Goal: Task Accomplishment & Management: Manage account settings

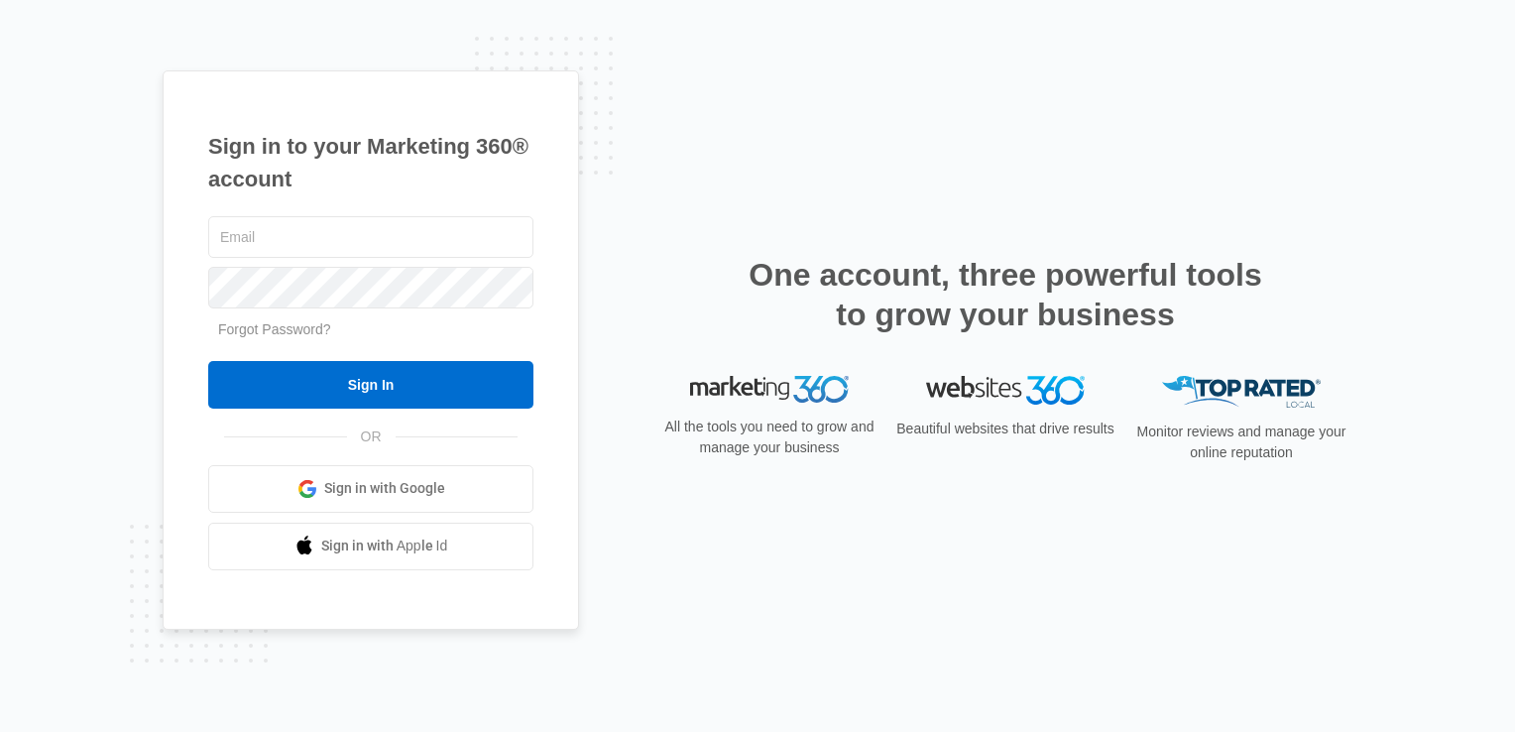
type input "[EMAIL_ADDRESS][DOMAIN_NAME]"
click at [546, 247] on div "Sign in to your Marketing 360® account [EMAIL_ADDRESS][DOMAIN_NAME] Forgot Pass…" at bounding box center [371, 349] width 416 height 559
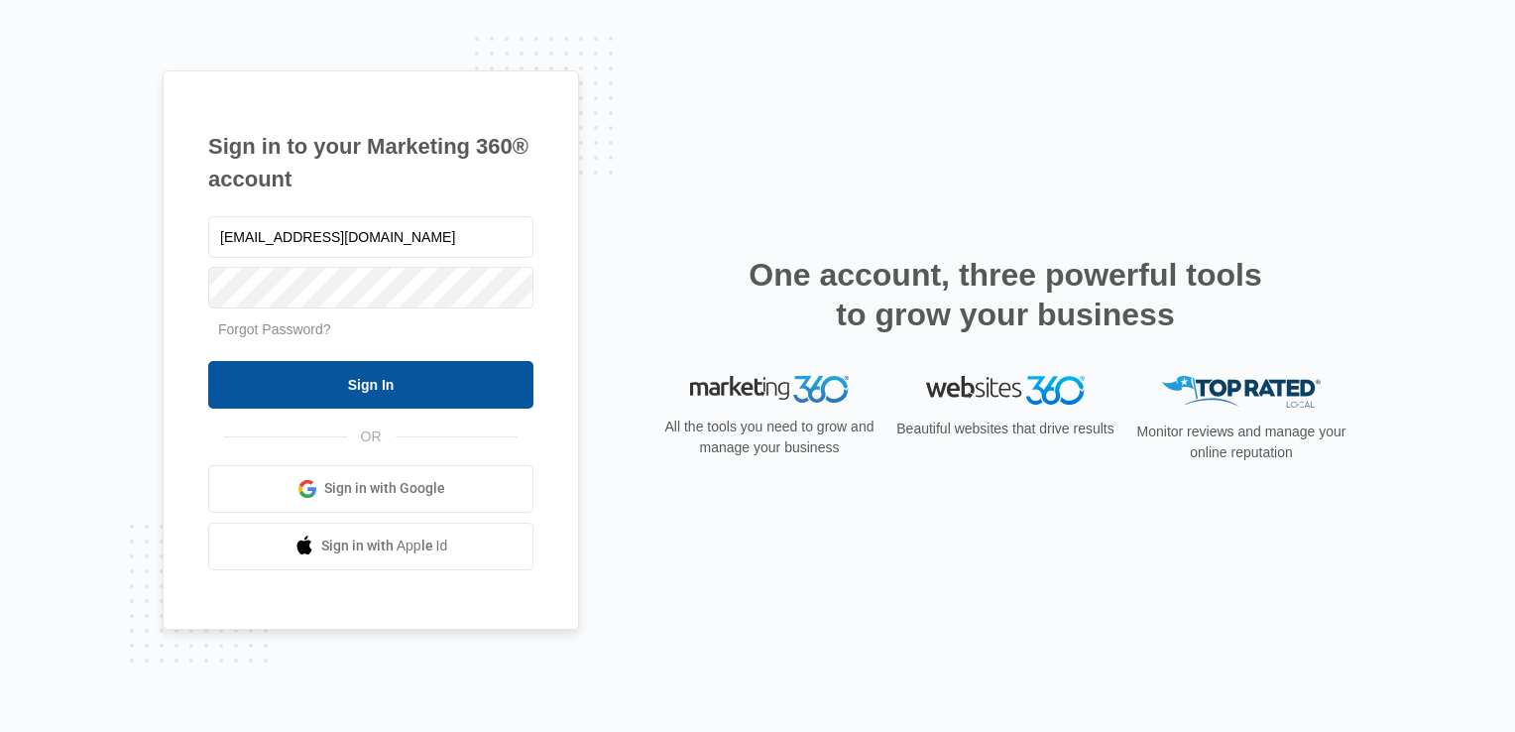
click at [381, 389] on input "Sign In" at bounding box center [370, 385] width 325 height 48
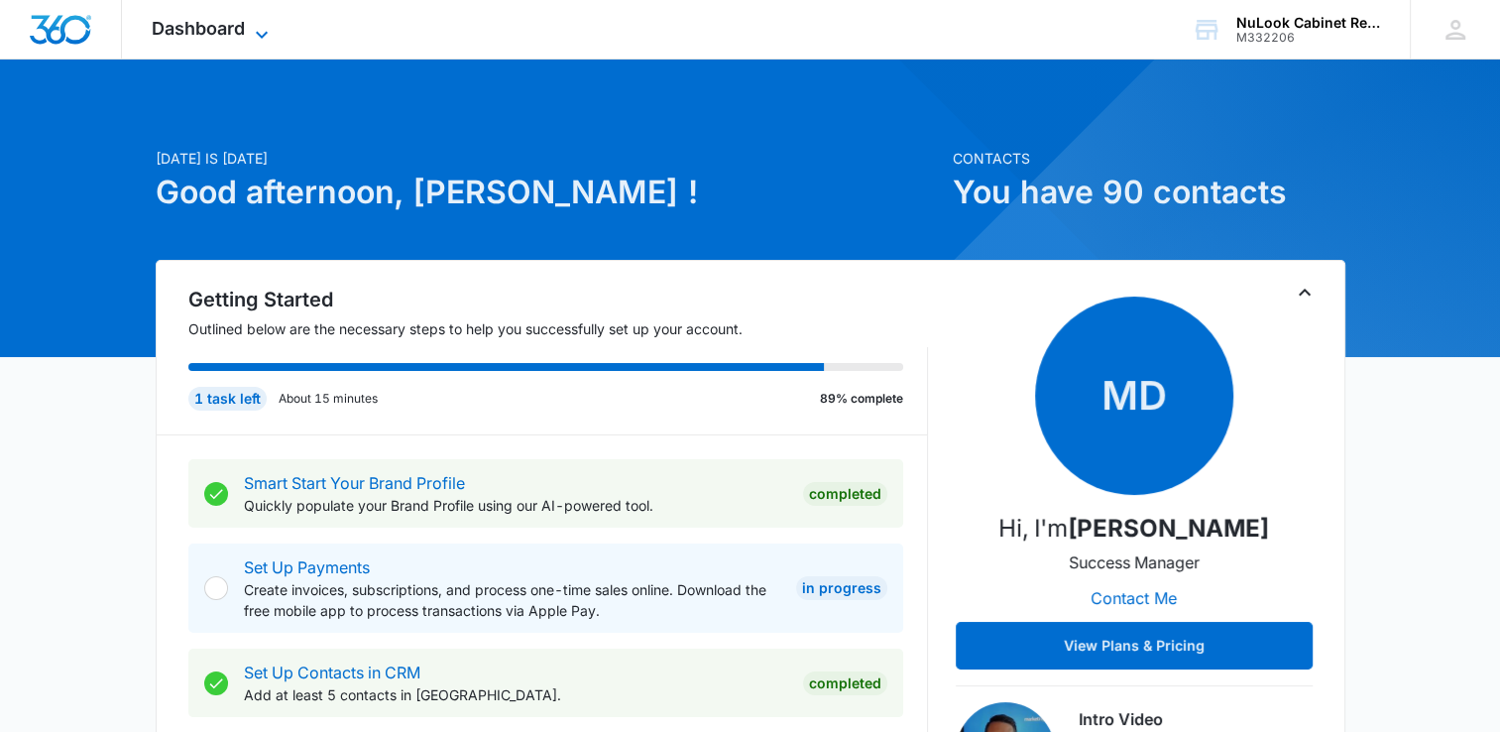
click at [232, 30] on span "Dashboard" at bounding box center [198, 28] width 93 height 21
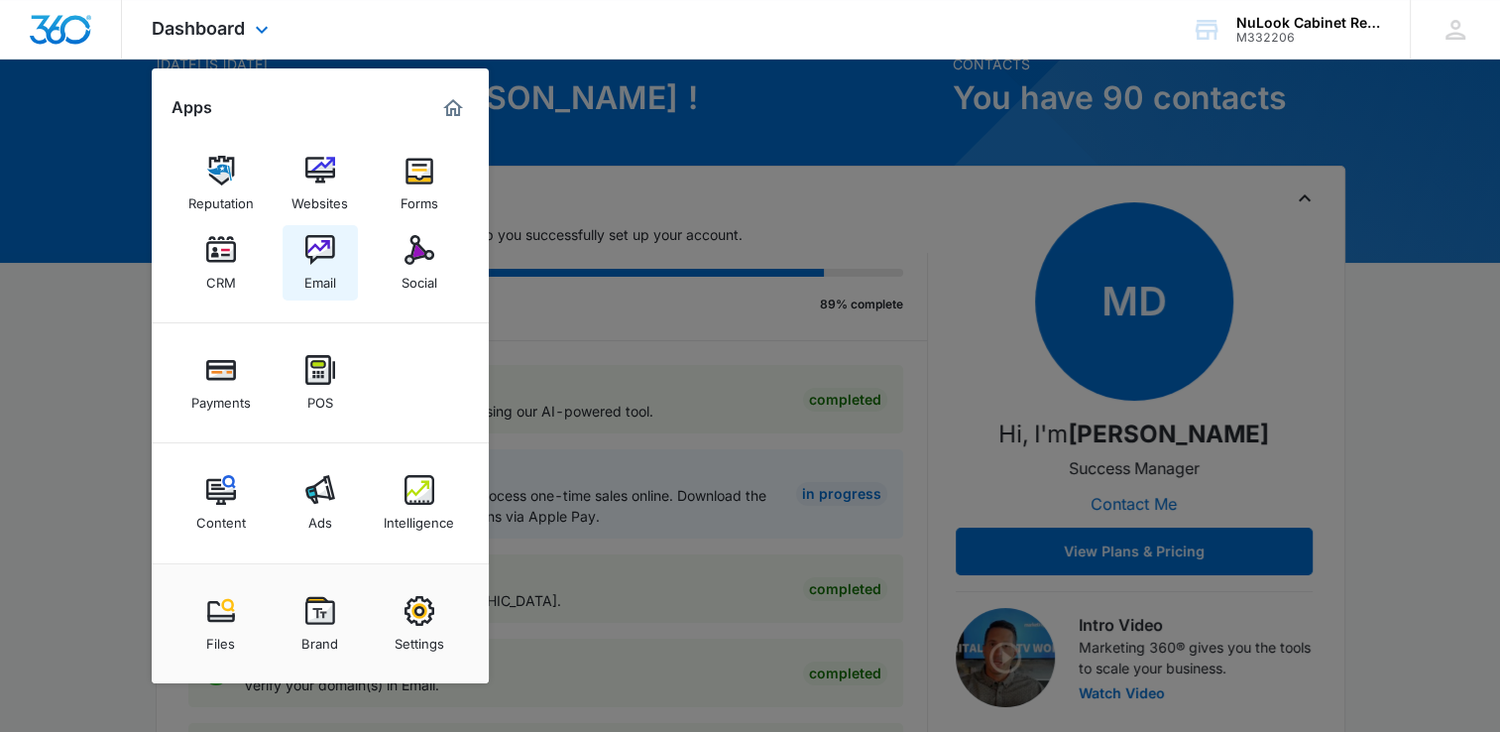
scroll to position [105, 0]
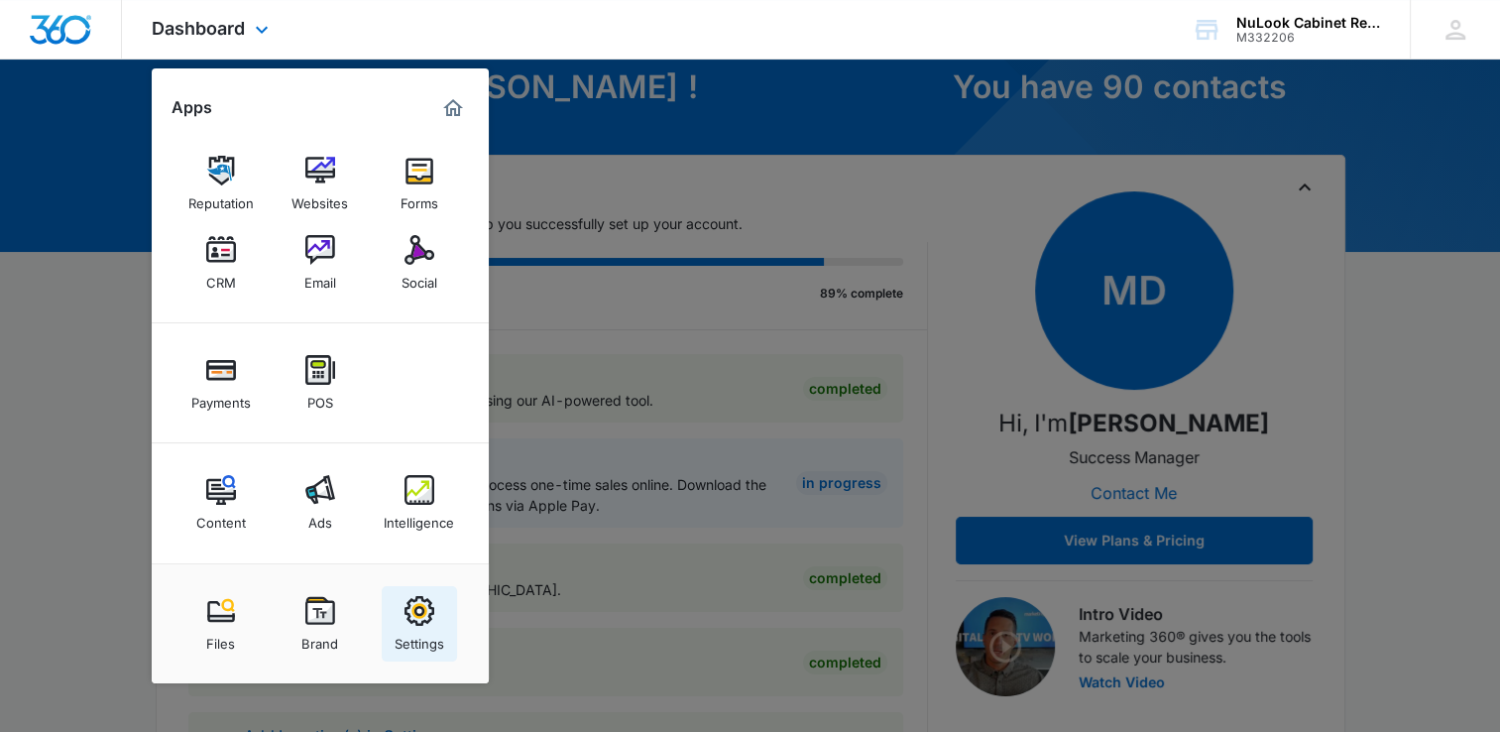
click at [414, 617] on img at bounding box center [419, 611] width 30 height 30
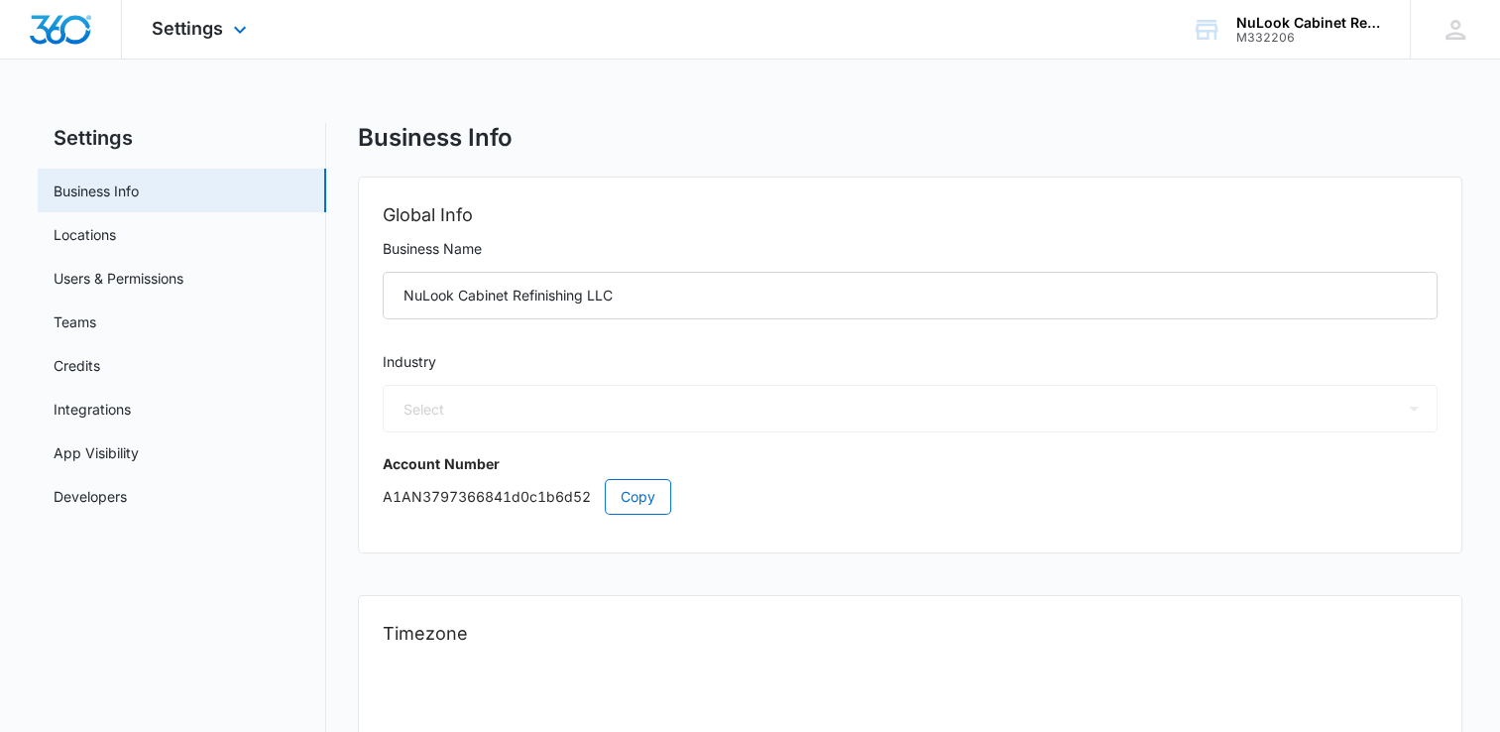
select select "9"
select select "US"
select select "America/New_York"
click at [163, 276] on link "Users & Permissions" at bounding box center [119, 278] width 130 height 21
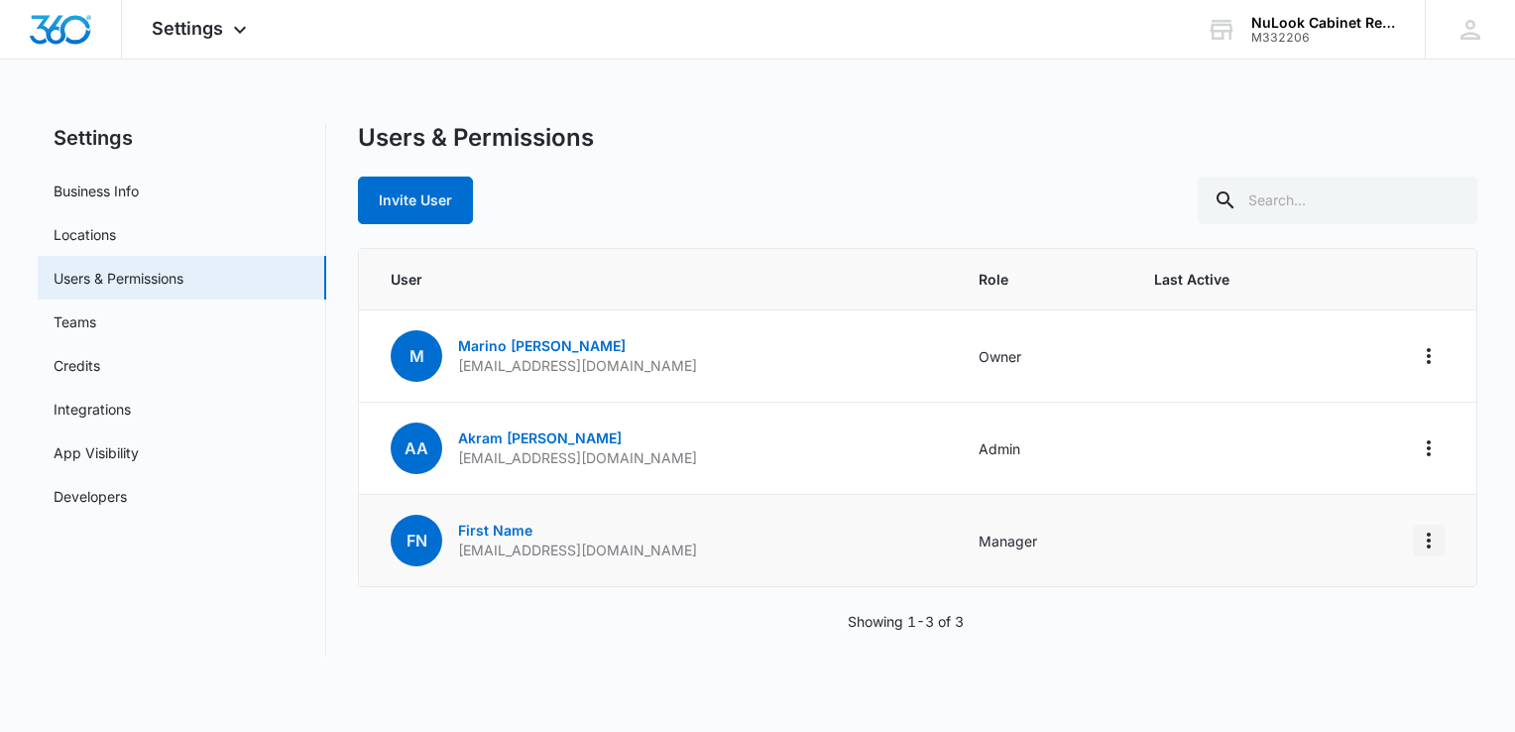
click at [1428, 542] on icon "Actions" at bounding box center [1428, 540] width 4 height 16
click at [1098, 660] on div "Settings Business Info Locations Users & Permissions Teams Credits Integrations…" at bounding box center [757, 401] width 1439 height 556
click at [1015, 538] on td "Manager" at bounding box center [1042, 541] width 174 height 92
click at [1425, 539] on icon "Actions" at bounding box center [1429, 540] width 24 height 24
click at [1154, 618] on div "Showing 1-3 of 3" at bounding box center [917, 621] width 1119 height 21
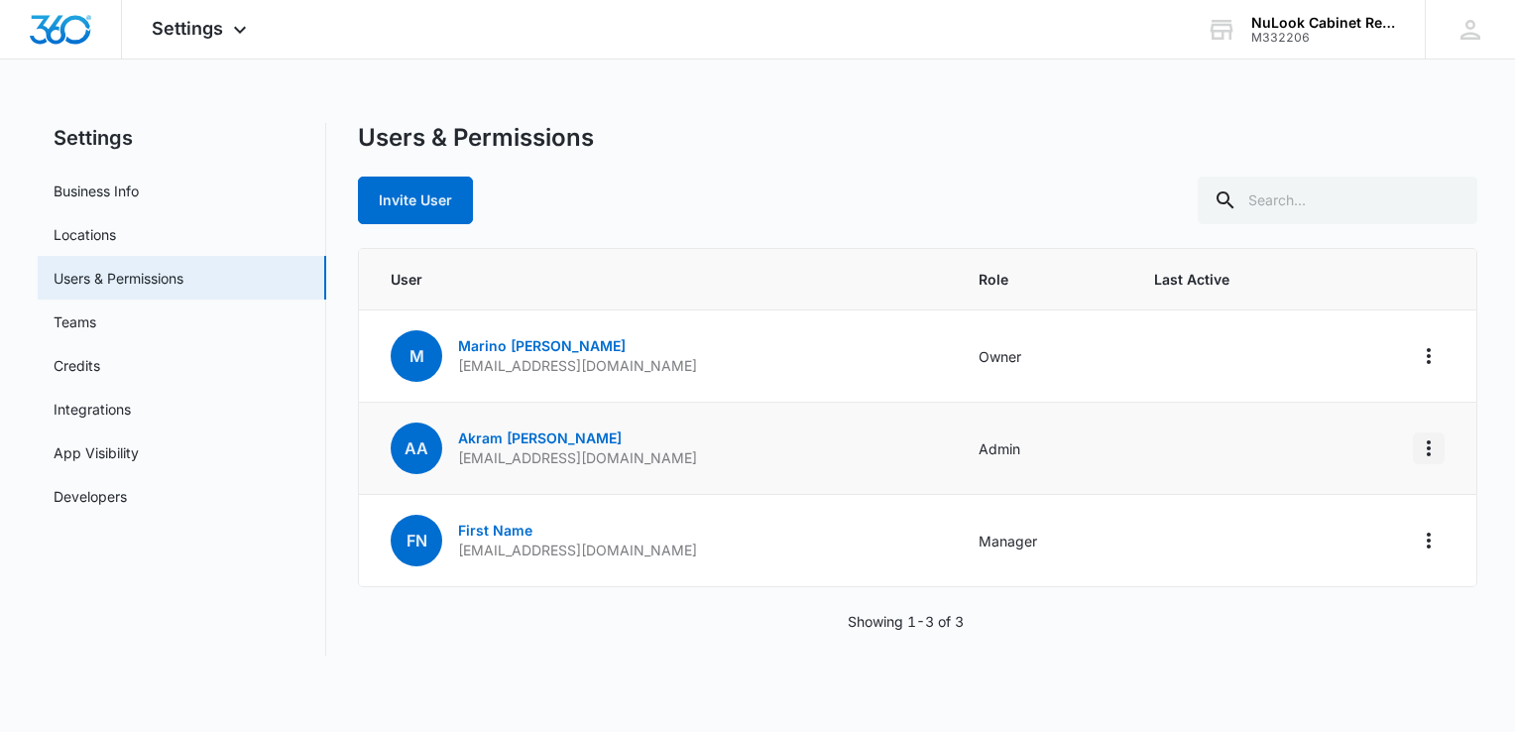
click at [1426, 447] on icon "Actions" at bounding box center [1429, 448] width 24 height 24
click at [500, 531] on link "First Name" at bounding box center [495, 529] width 74 height 17
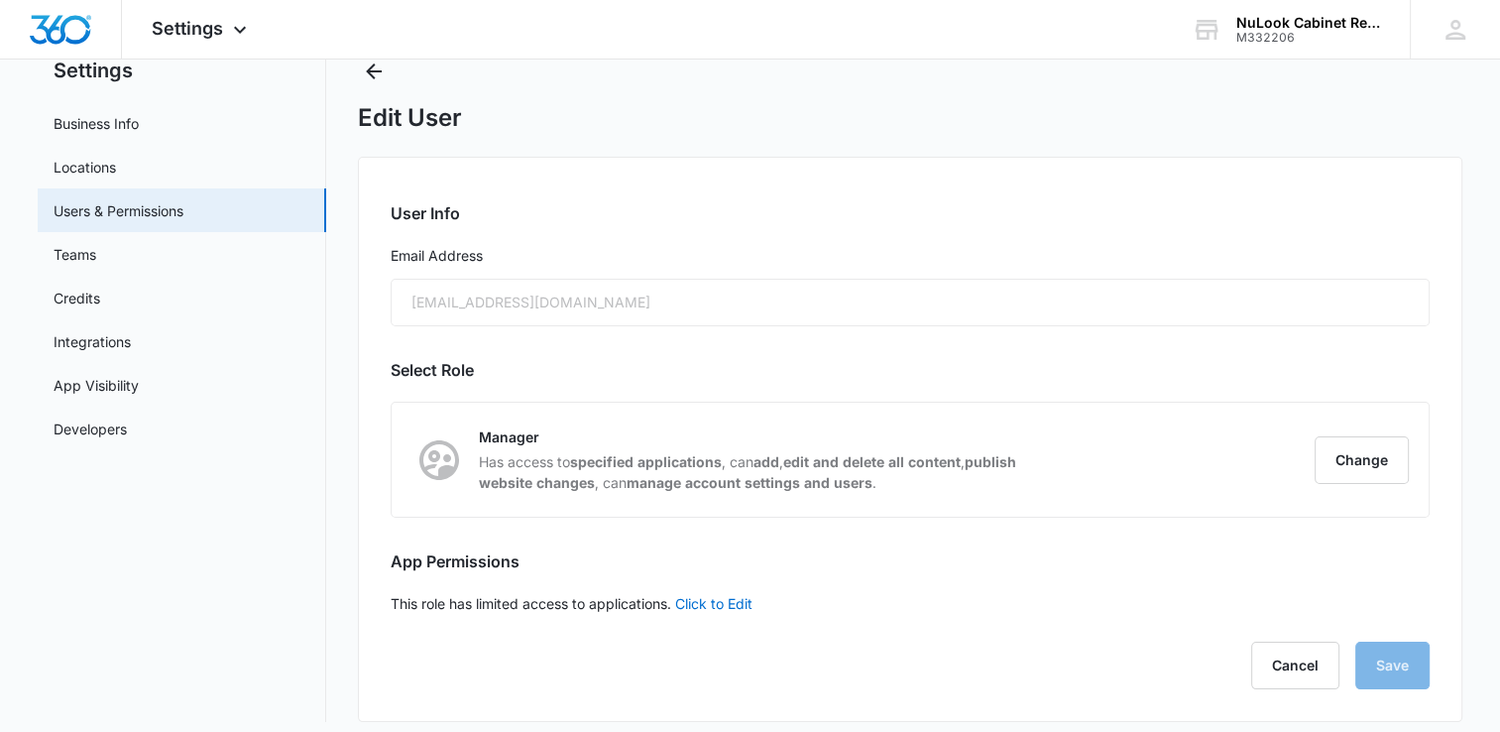
scroll to position [79, 0]
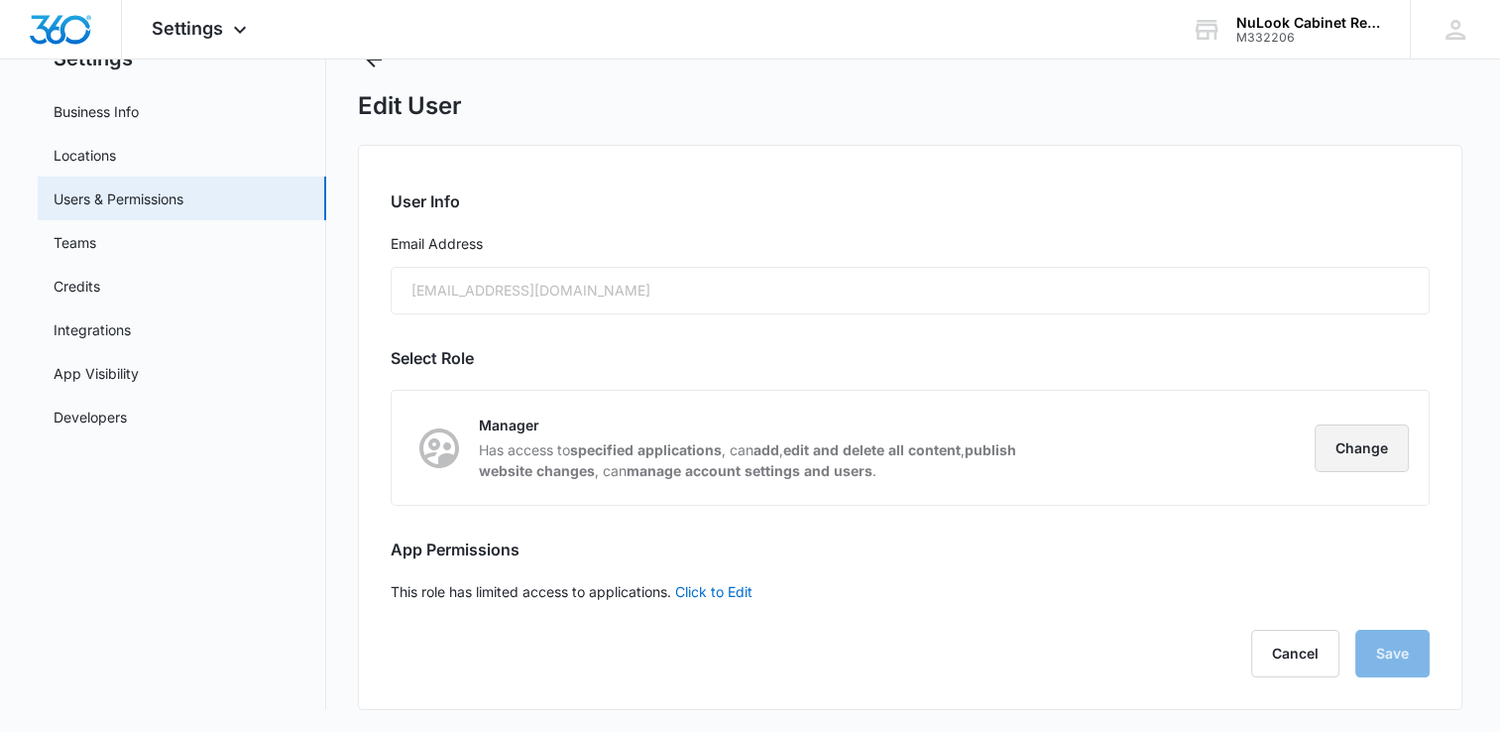
click at [1363, 454] on button "Change" at bounding box center [1361, 448] width 94 height 48
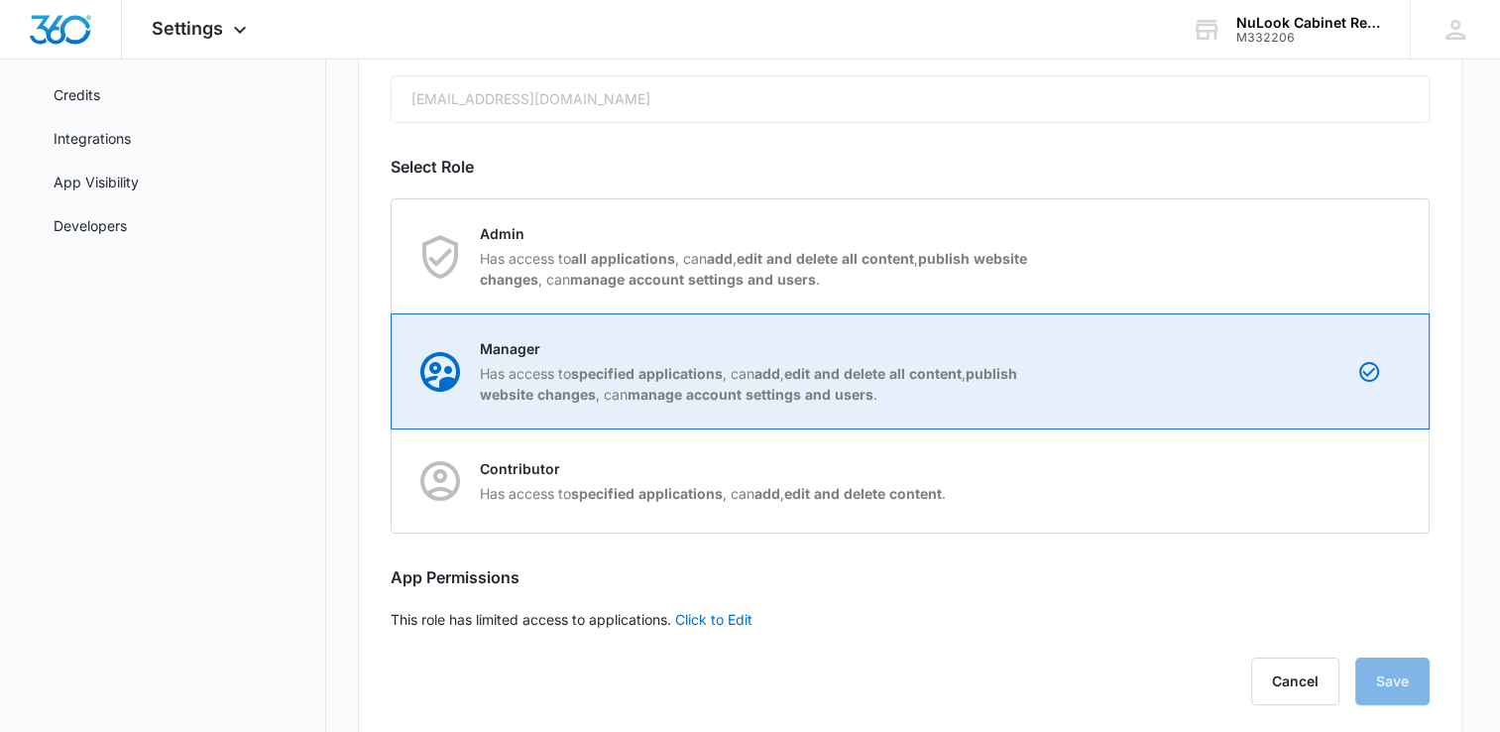
scroll to position [273, 0]
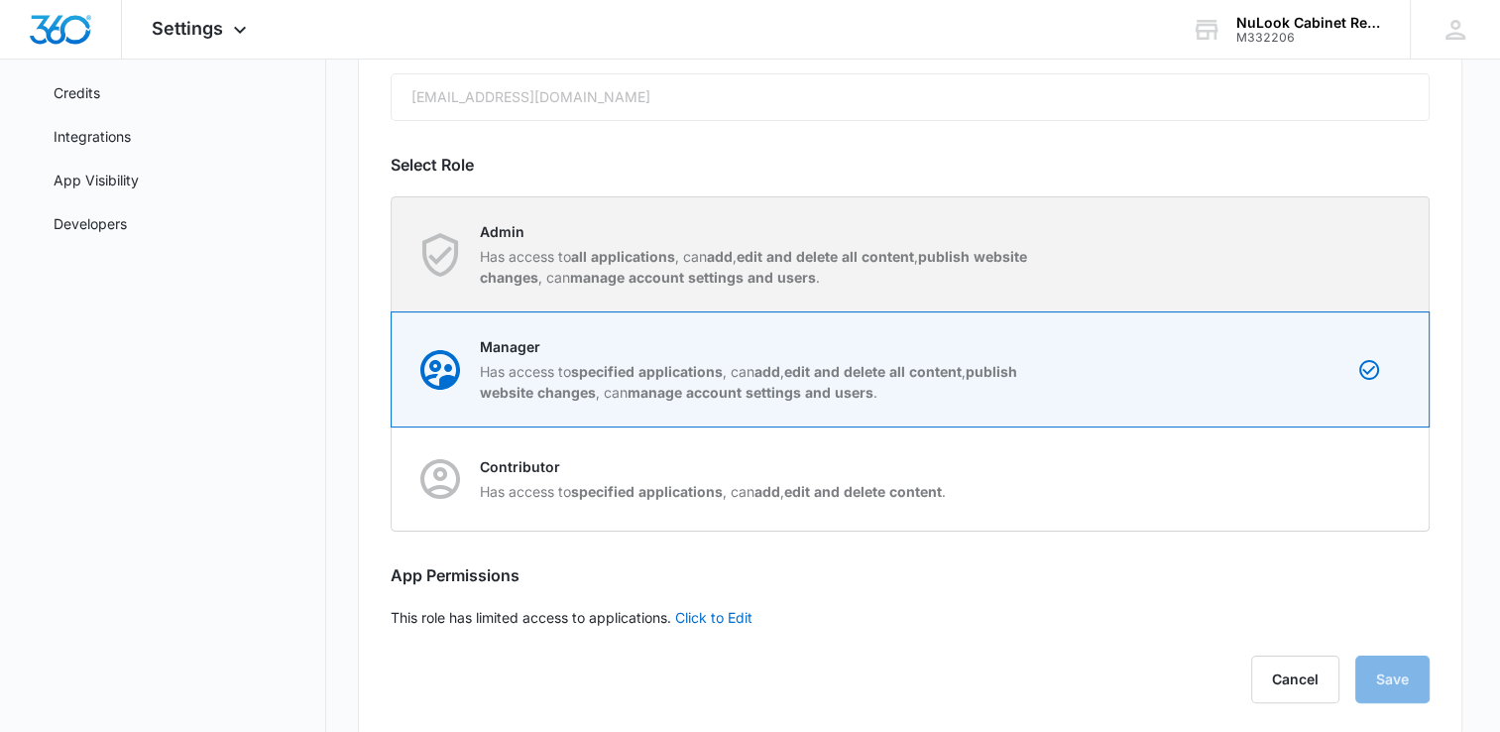
click at [1348, 256] on div "Admin Has access to all applications , can add , edit and delete all content , …" at bounding box center [911, 254] width 1036 height 114
click at [393, 255] on input "Admin Has access to all applications , can add , edit and delete all content , …" at bounding box center [392, 254] width 1 height 1
radio input "true"
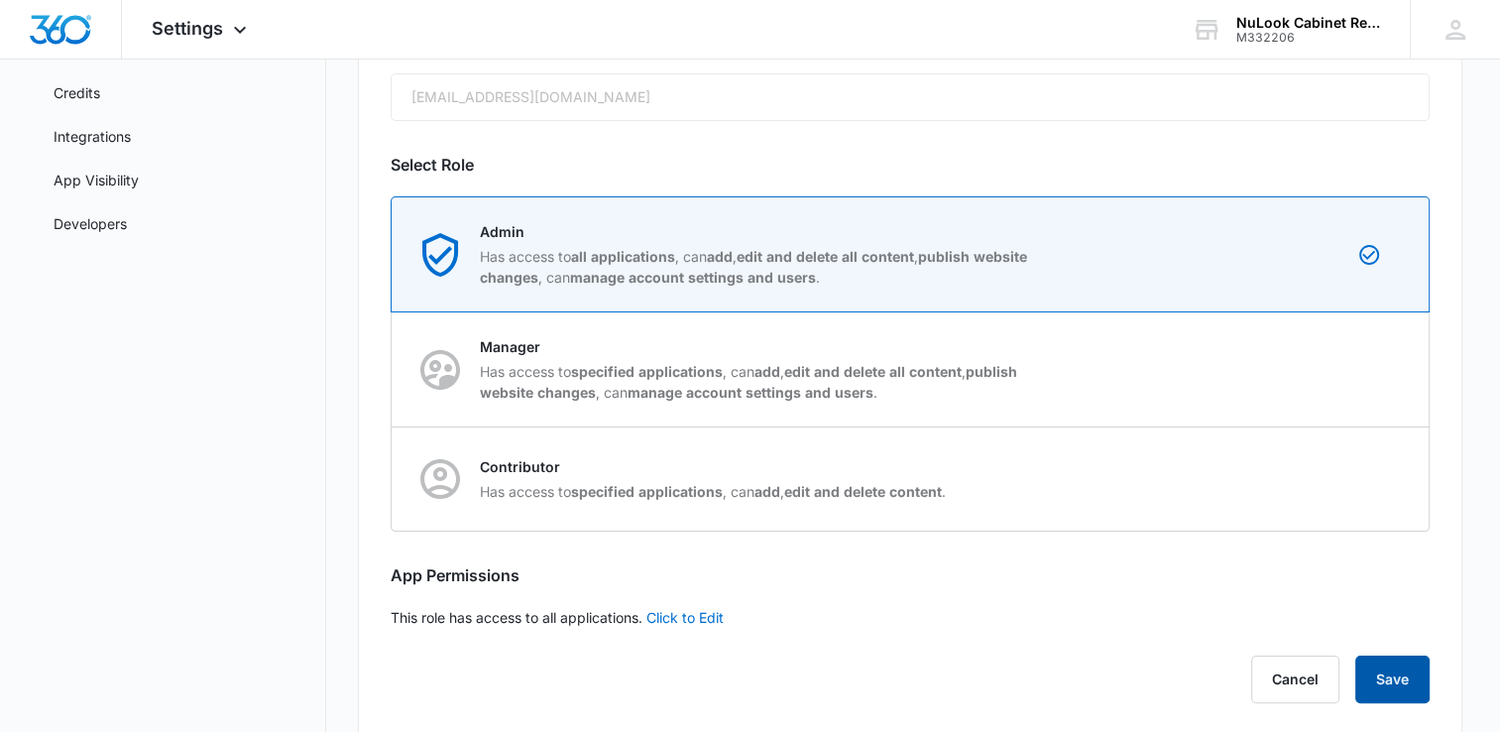
click at [1383, 672] on button "Save" at bounding box center [1392, 679] width 74 height 48
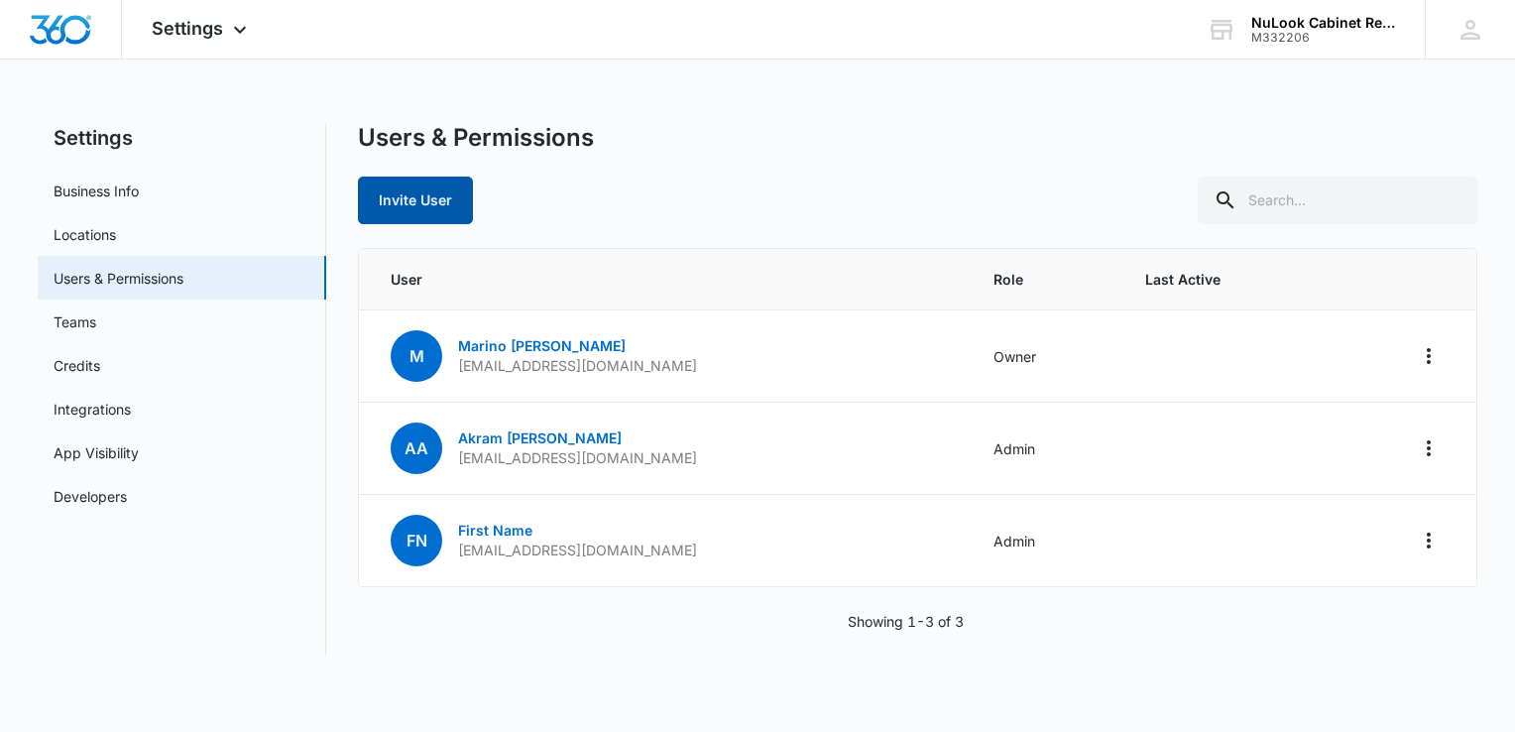
click at [409, 198] on button "Invite User" at bounding box center [415, 200] width 115 height 48
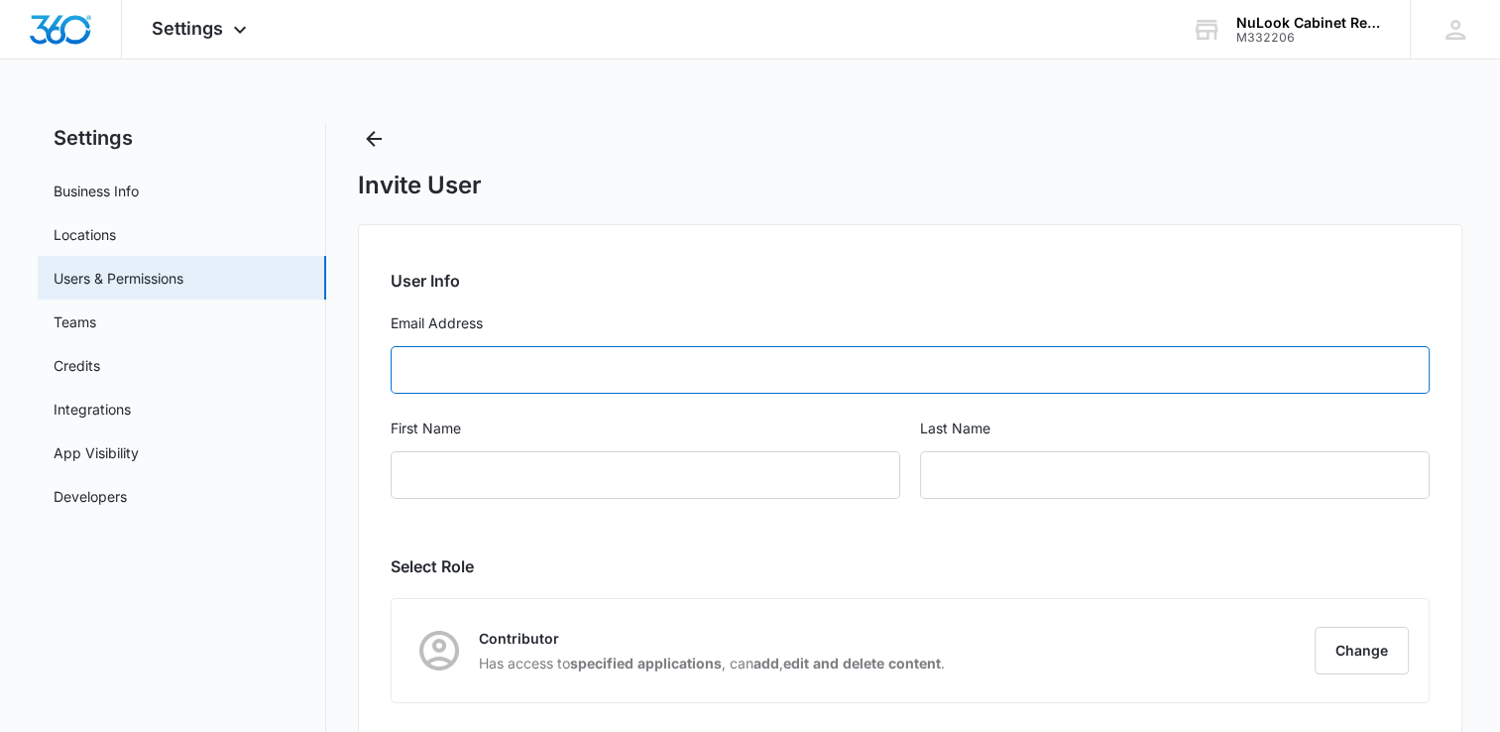
click at [520, 373] on input "Email Address" at bounding box center [910, 370] width 1039 height 48
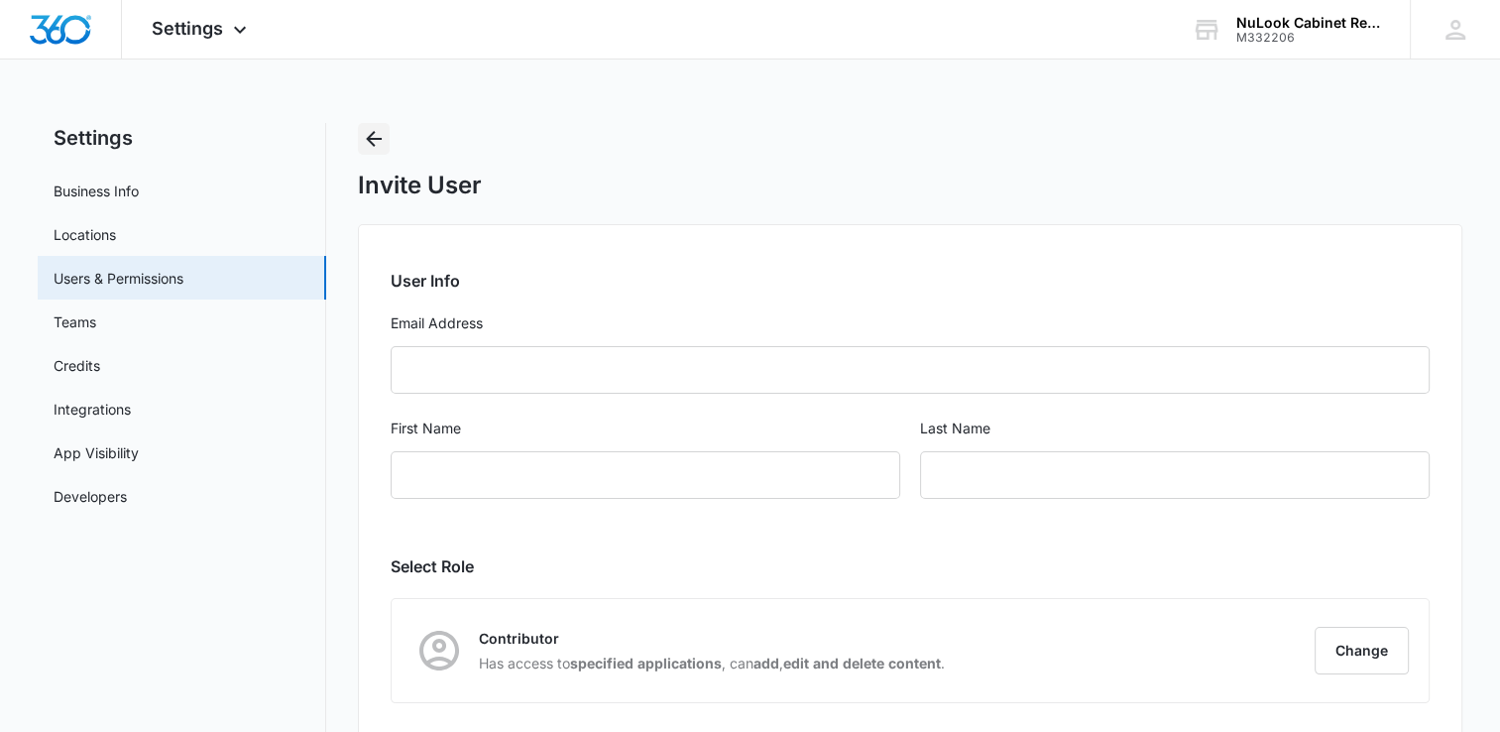
click at [377, 141] on icon "Back" at bounding box center [374, 139] width 24 height 24
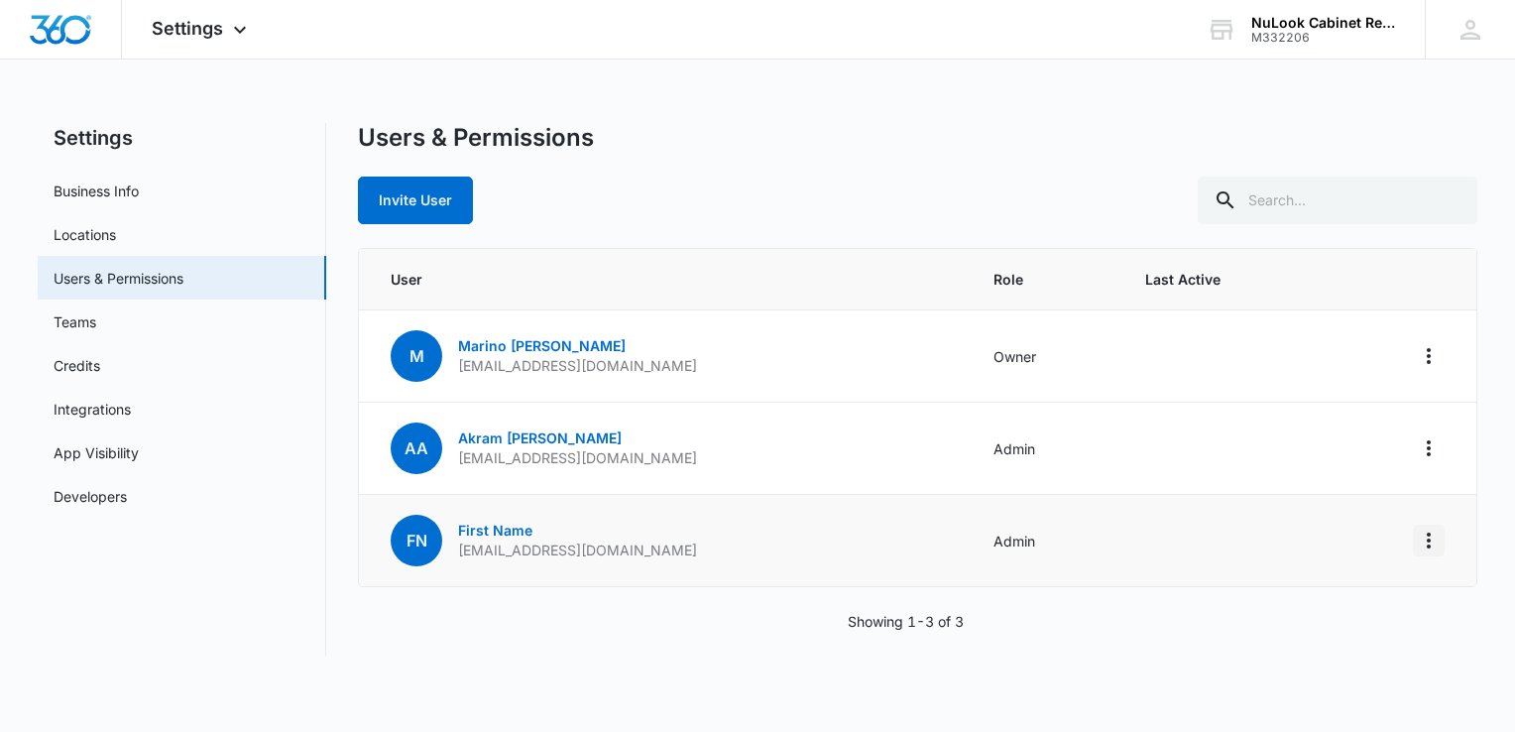
click at [1427, 546] on icon "Actions" at bounding box center [1429, 540] width 24 height 24
click at [1265, 652] on div "Remove User" at bounding box center [1305, 653] width 179 height 14
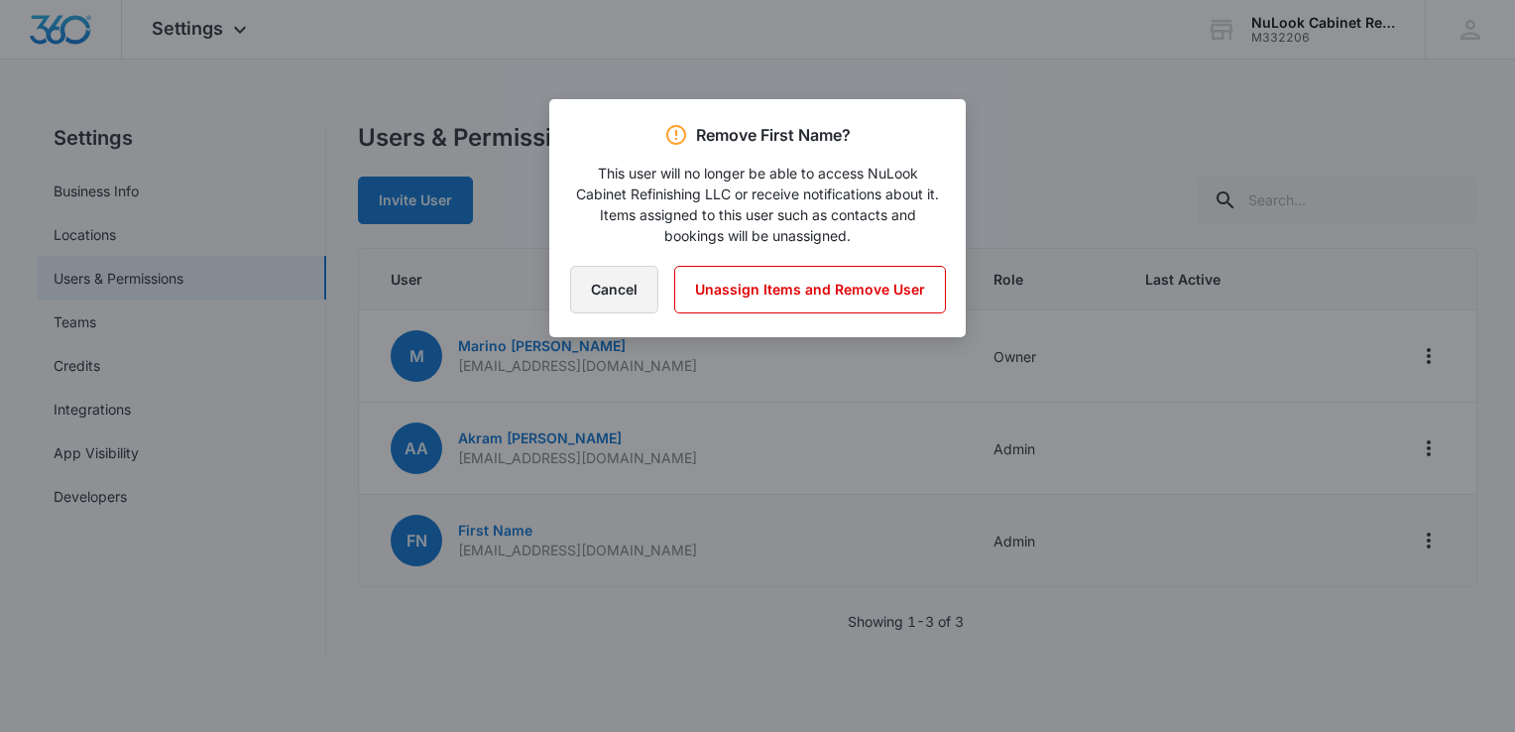
click at [628, 286] on button "Cancel" at bounding box center [614, 290] width 88 height 48
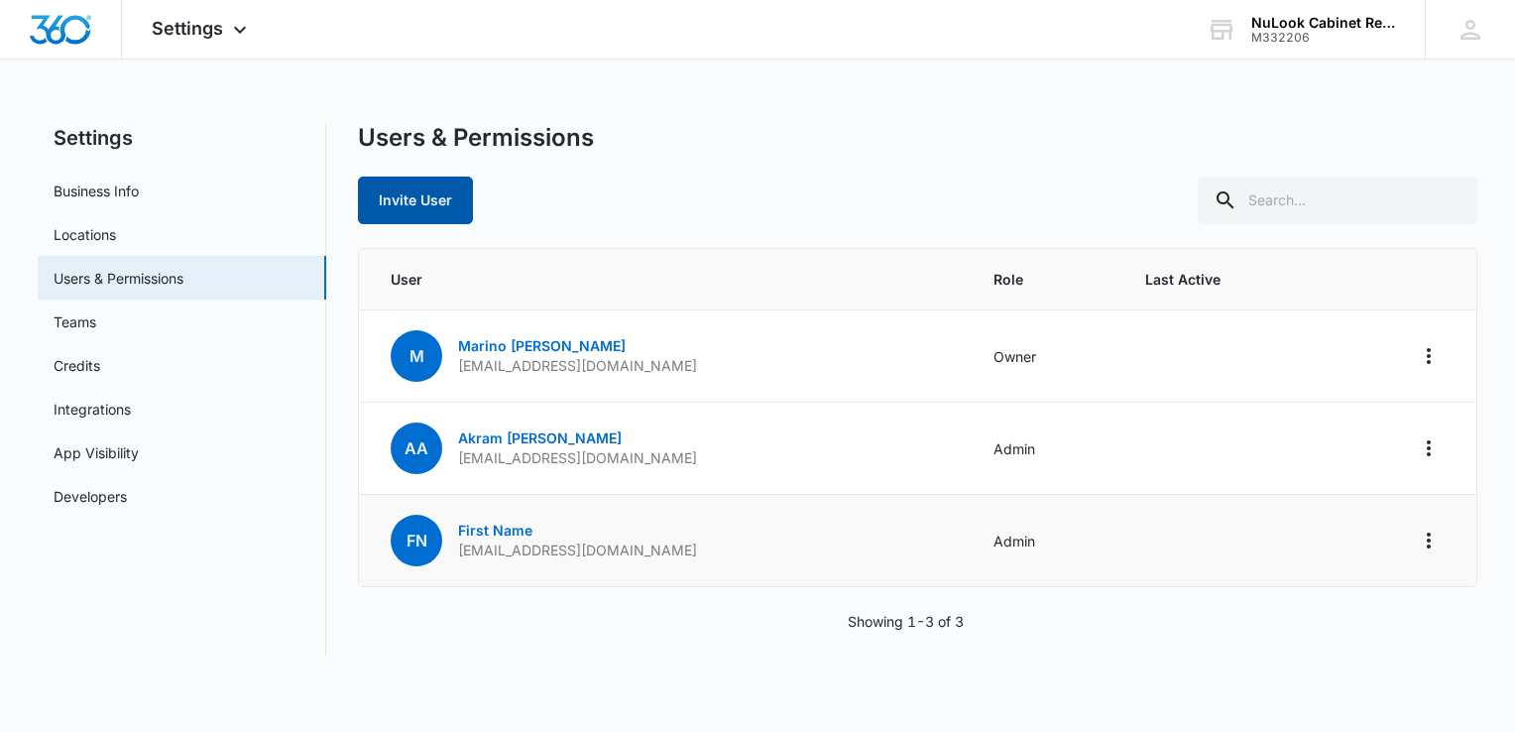
click at [425, 199] on button "Invite User" at bounding box center [415, 200] width 115 height 48
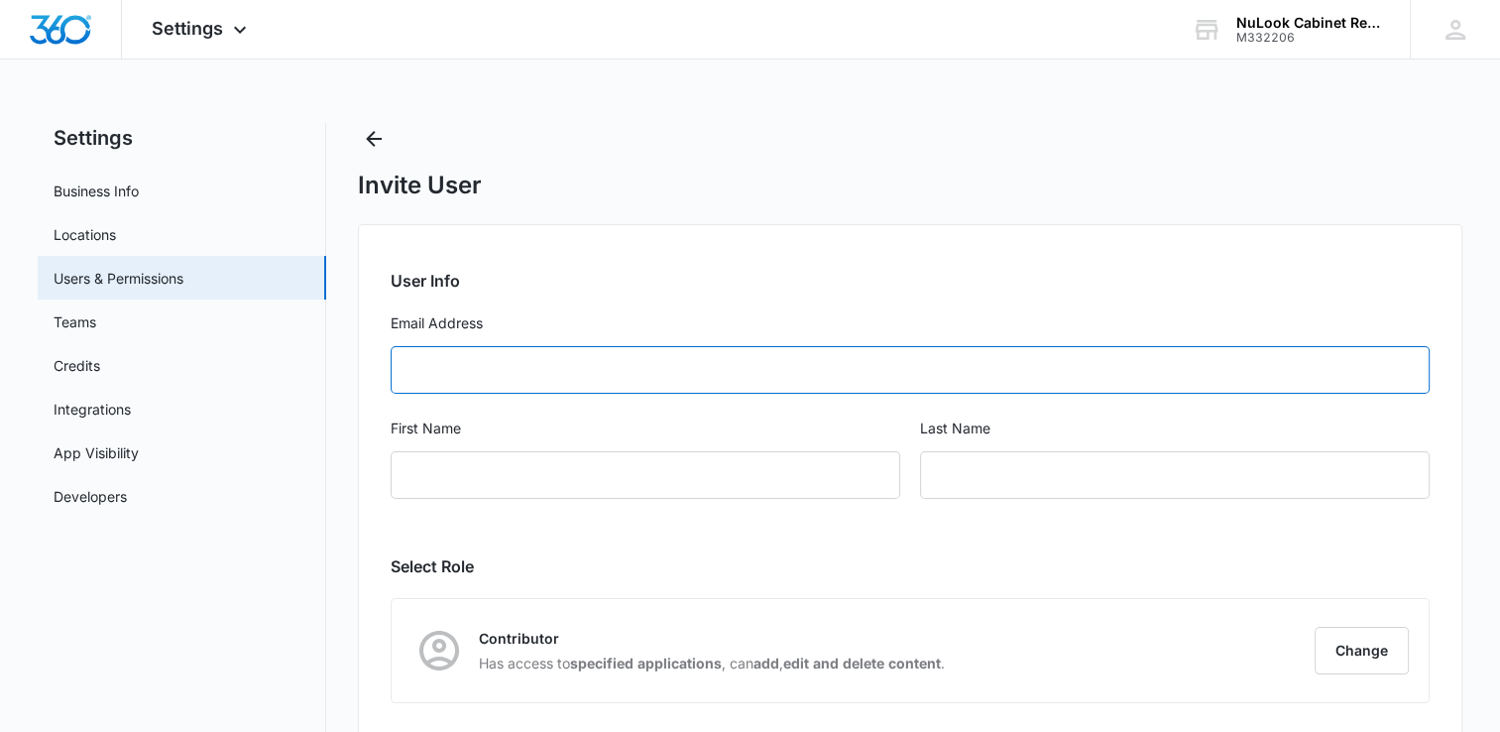
click at [511, 367] on input "Email Address" at bounding box center [910, 370] width 1039 height 48
type input "magerkurthsheri@yahoo.com"
type input "First"
type input "Name"
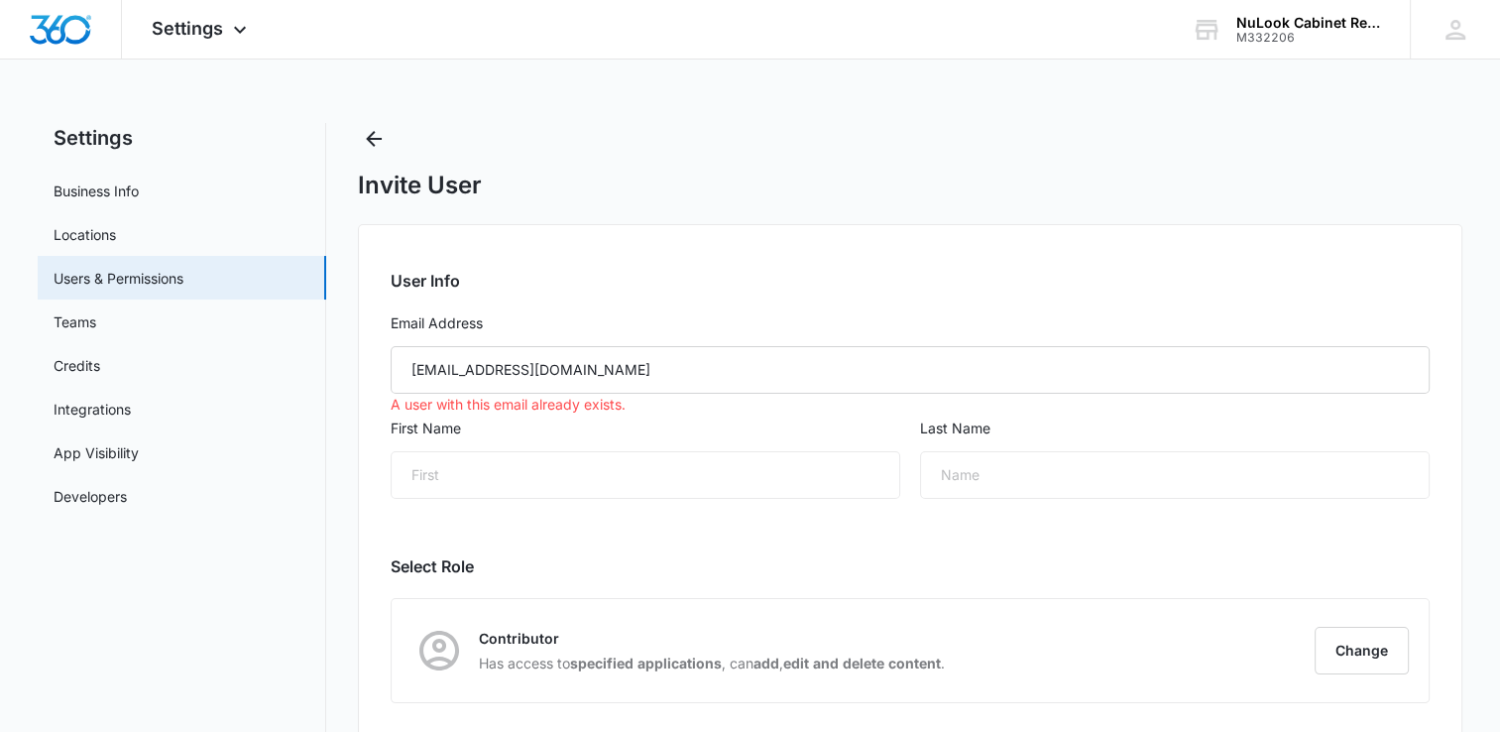
click at [431, 478] on div "First" at bounding box center [646, 475] width 510 height 48
click at [369, 136] on icon "Back" at bounding box center [374, 139] width 16 height 16
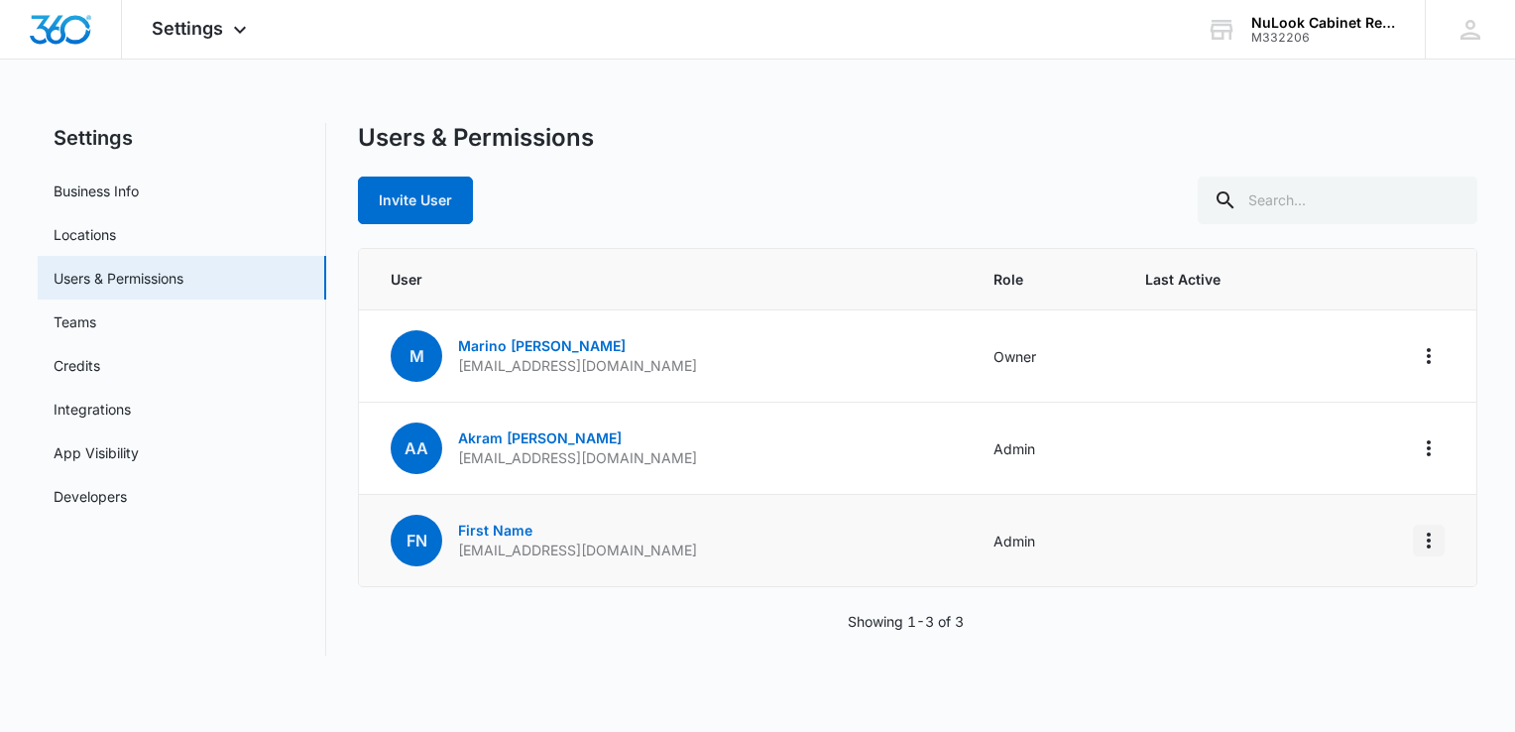
click at [1427, 544] on icon "Actions" at bounding box center [1428, 540] width 4 height 16
click at [1269, 648] on div "Remove User" at bounding box center [1305, 653] width 179 height 14
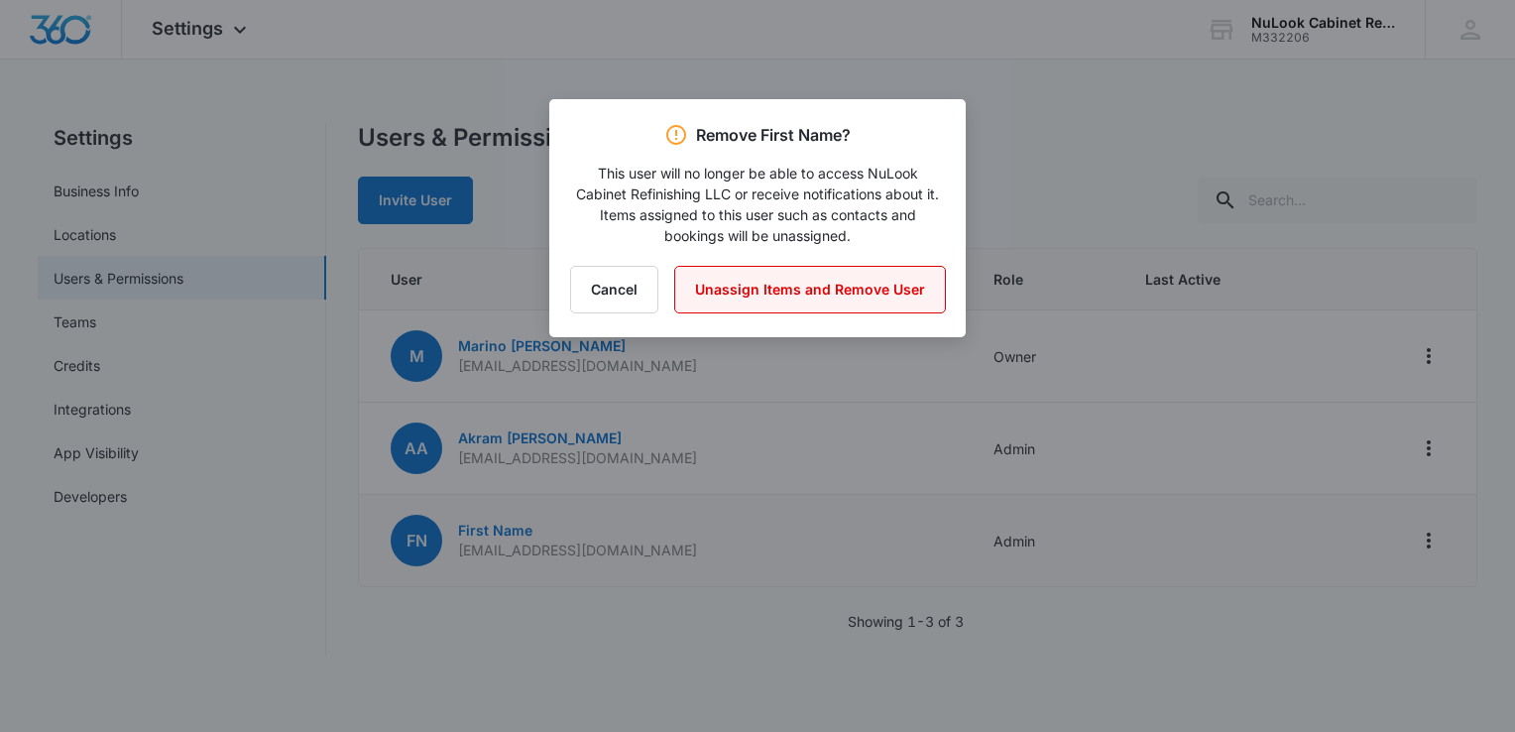
click at [840, 285] on button "Unassign Items and Remove User" at bounding box center [810, 290] width 272 height 48
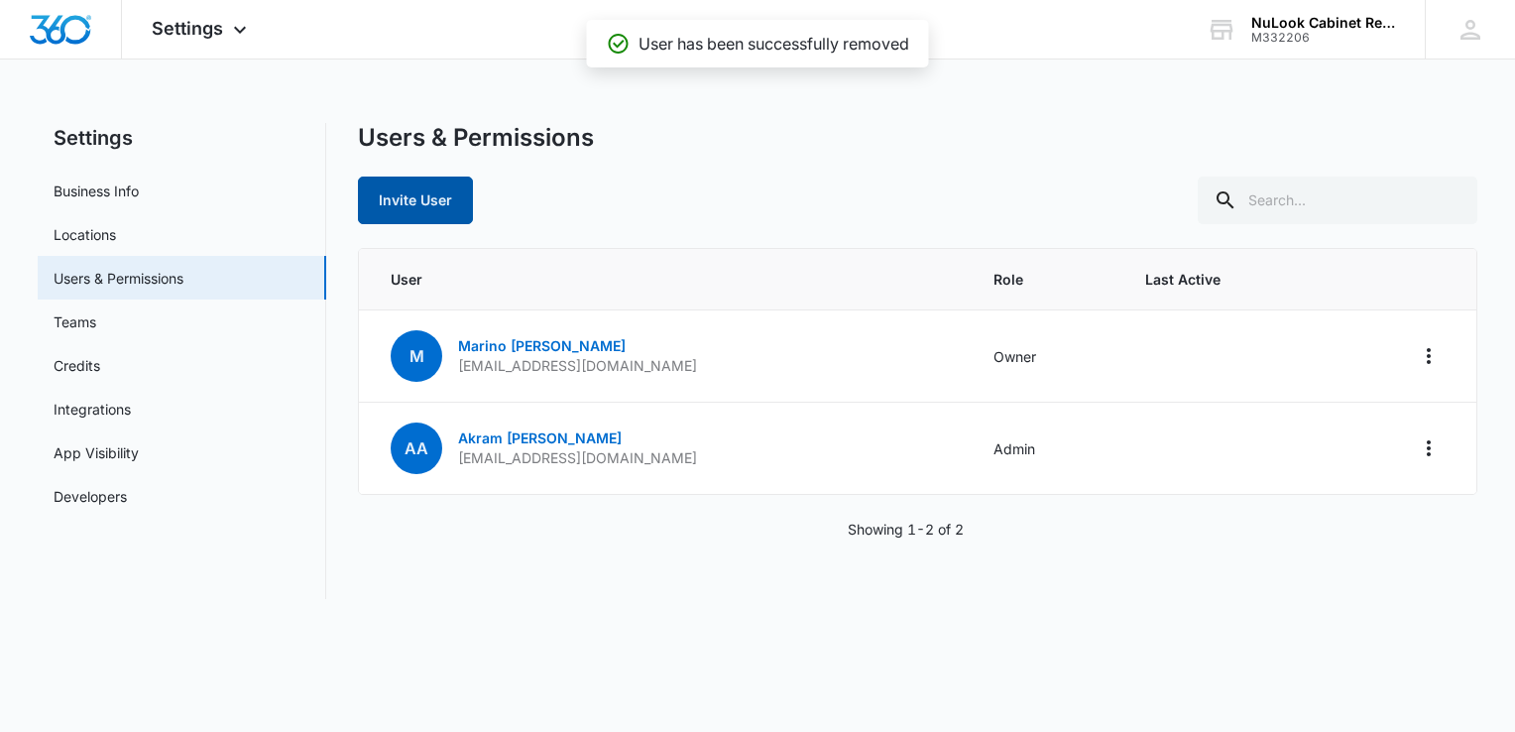
click at [411, 200] on button "Invite User" at bounding box center [415, 200] width 115 height 48
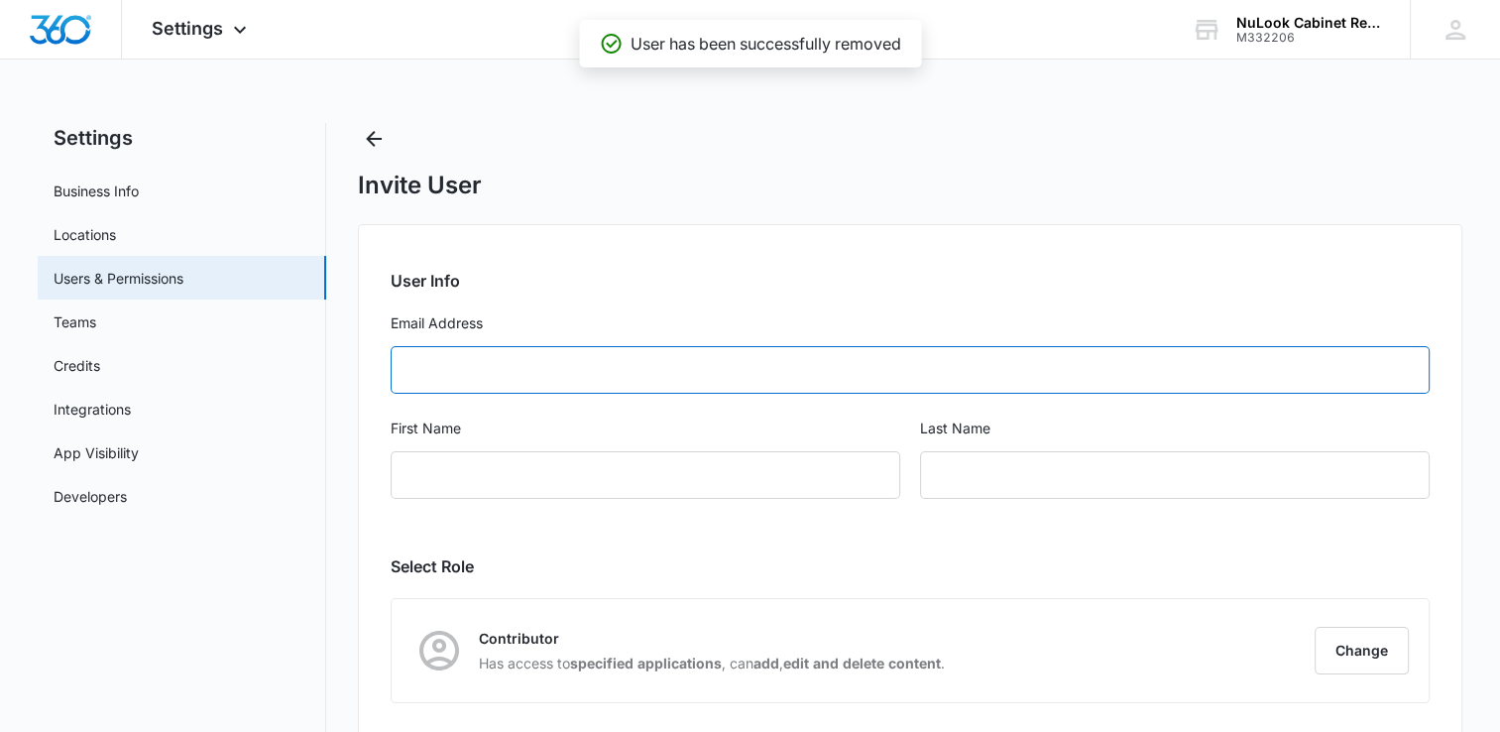
click at [495, 368] on input "Email Address" at bounding box center [910, 370] width 1039 height 48
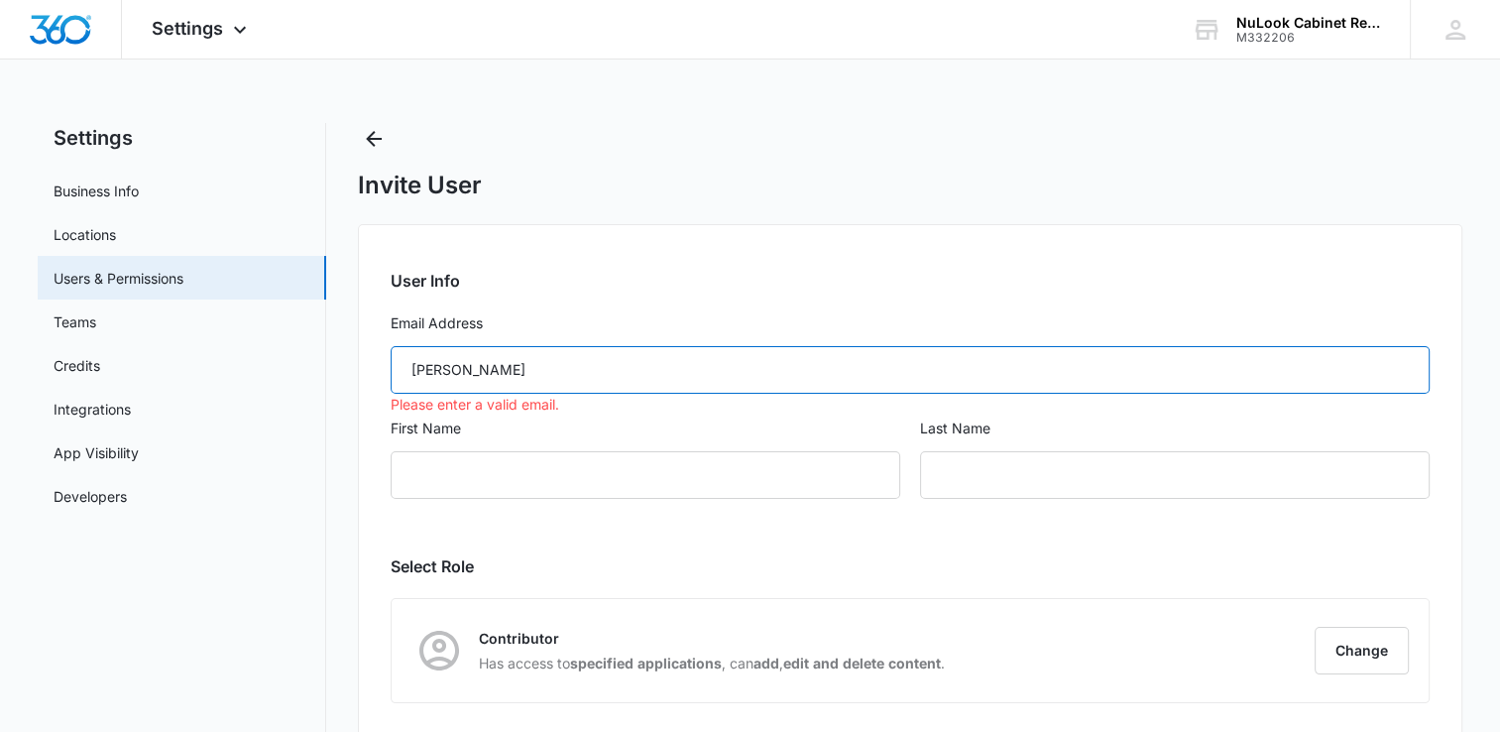
type input "magerkurthsheri@yahoo.com"
type input "First"
type input "Name"
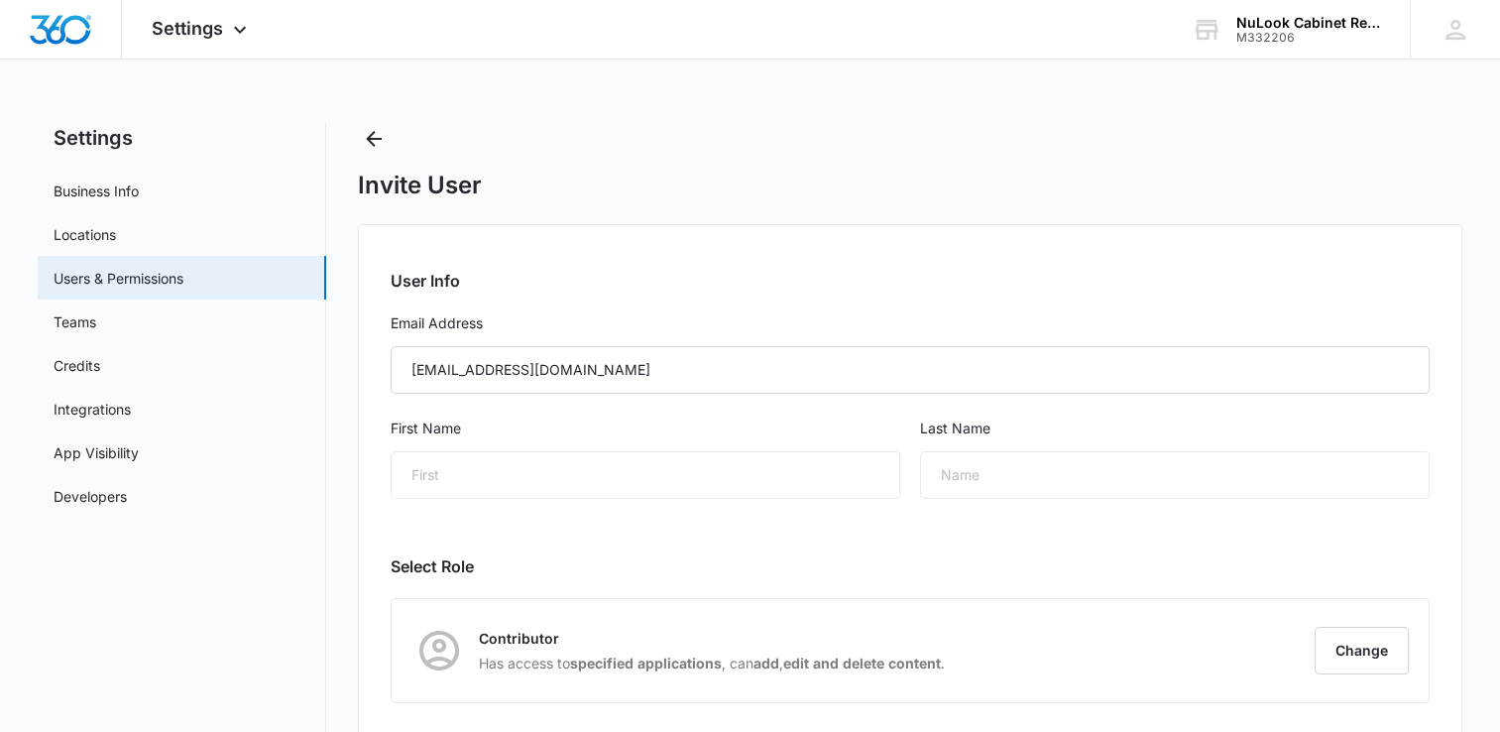
click at [506, 471] on div "First" at bounding box center [646, 475] width 510 height 48
click at [472, 478] on div "First" at bounding box center [646, 475] width 510 height 48
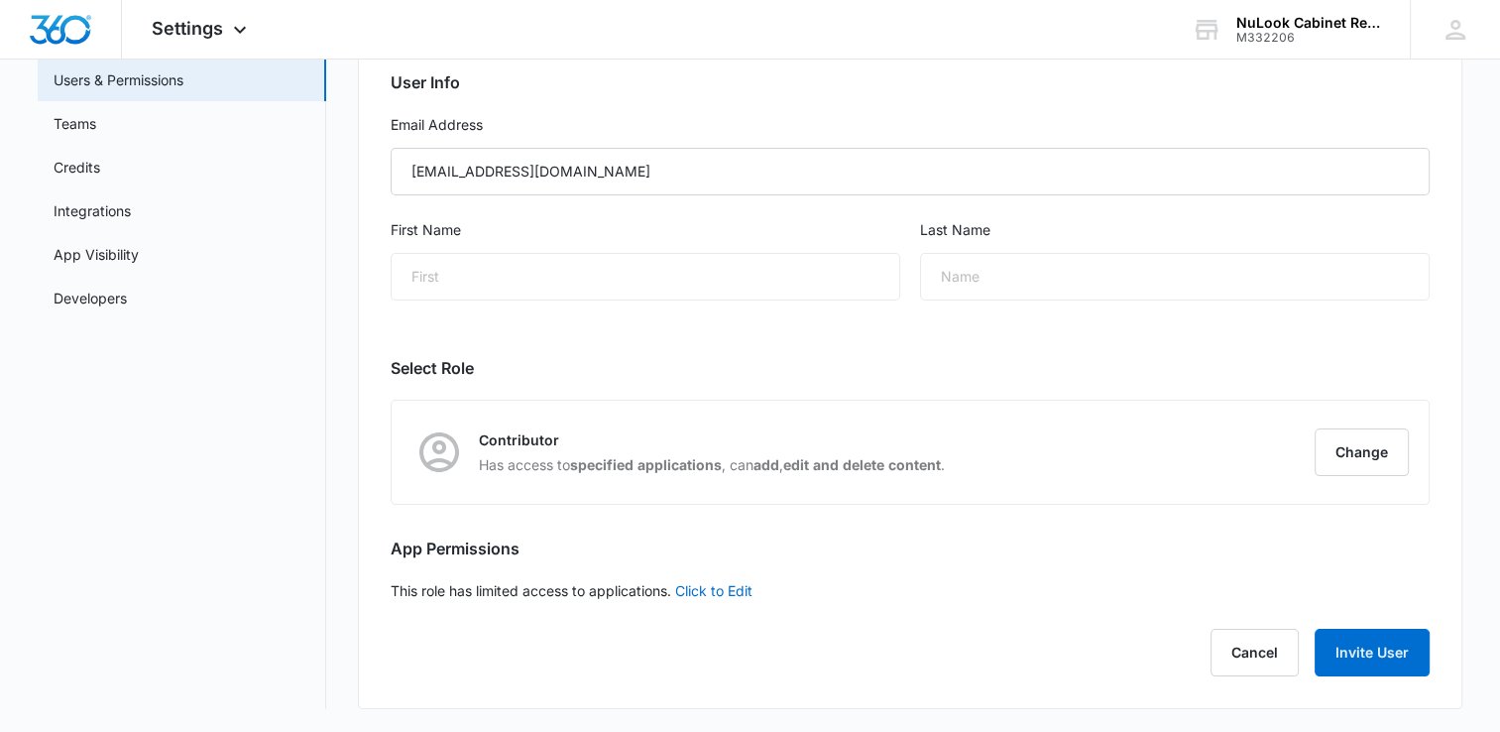
click at [548, 297] on div "First" at bounding box center [646, 277] width 510 height 48
click at [542, 284] on div "First" at bounding box center [646, 277] width 510 height 48
click at [1345, 457] on button "Change" at bounding box center [1361, 452] width 94 height 48
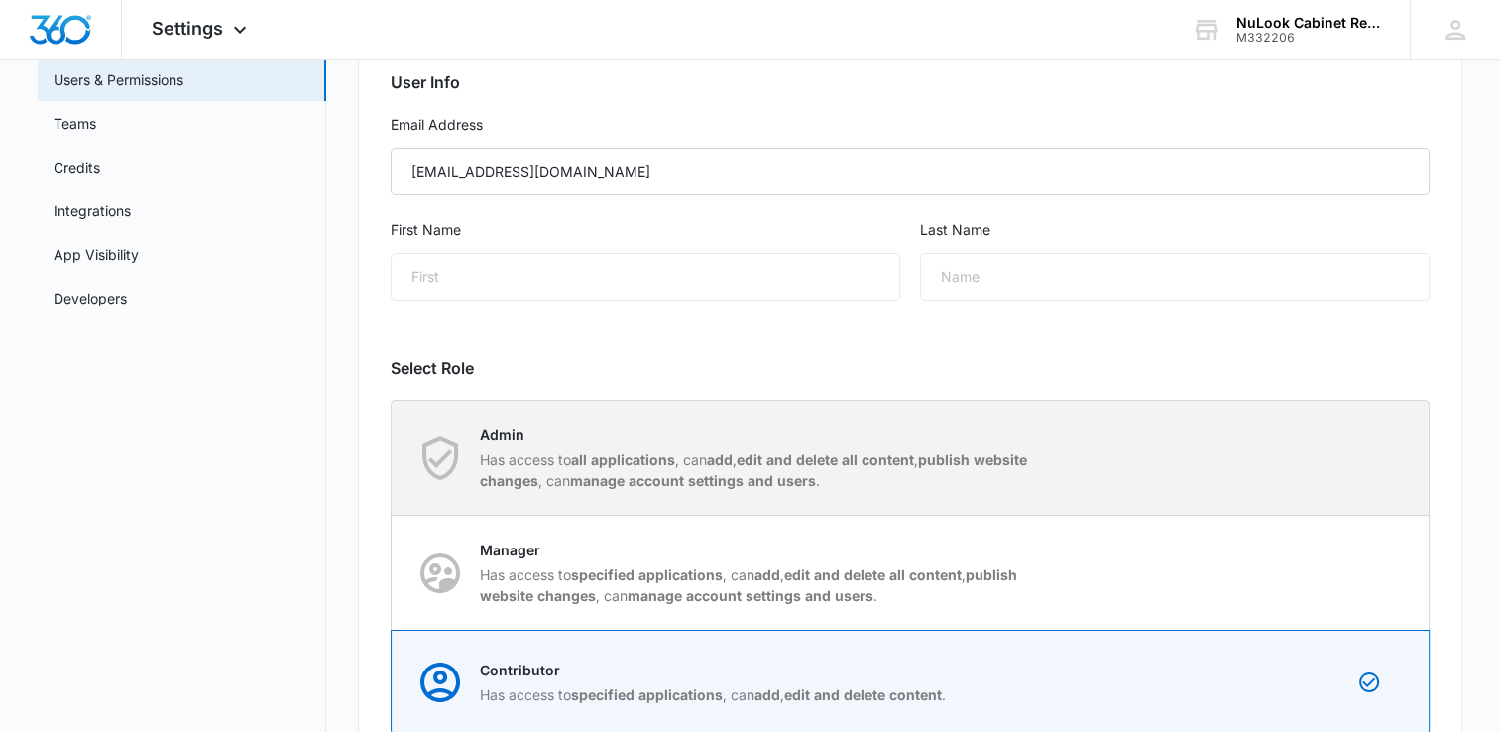
click at [1345, 444] on div "Admin Has access to all applications , can add , edit and delete all content , …" at bounding box center [911, 457] width 1036 height 114
click at [393, 457] on input "Admin Has access to all applications , can add , edit and delete all content , …" at bounding box center [392, 457] width 1 height 1
radio input "true"
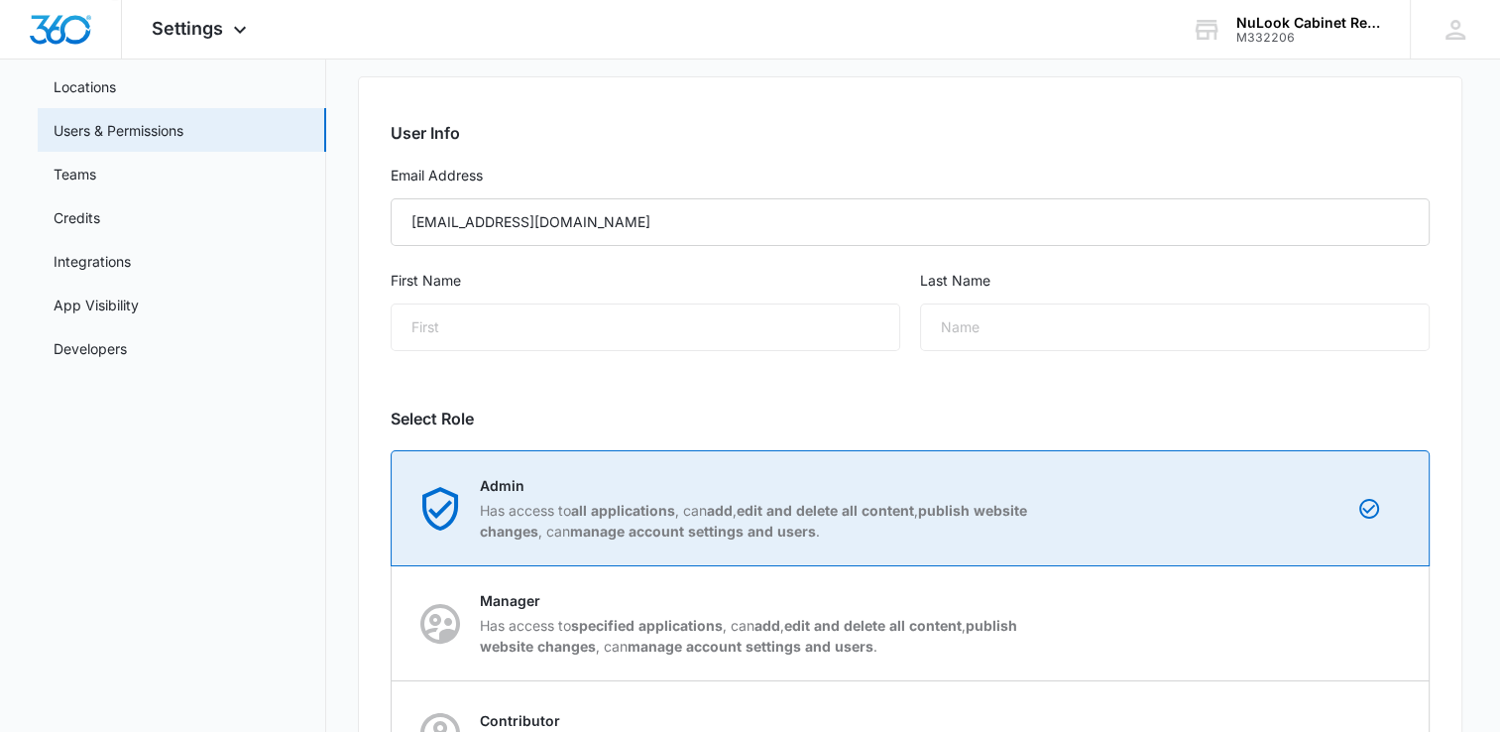
scroll to position [147, 0]
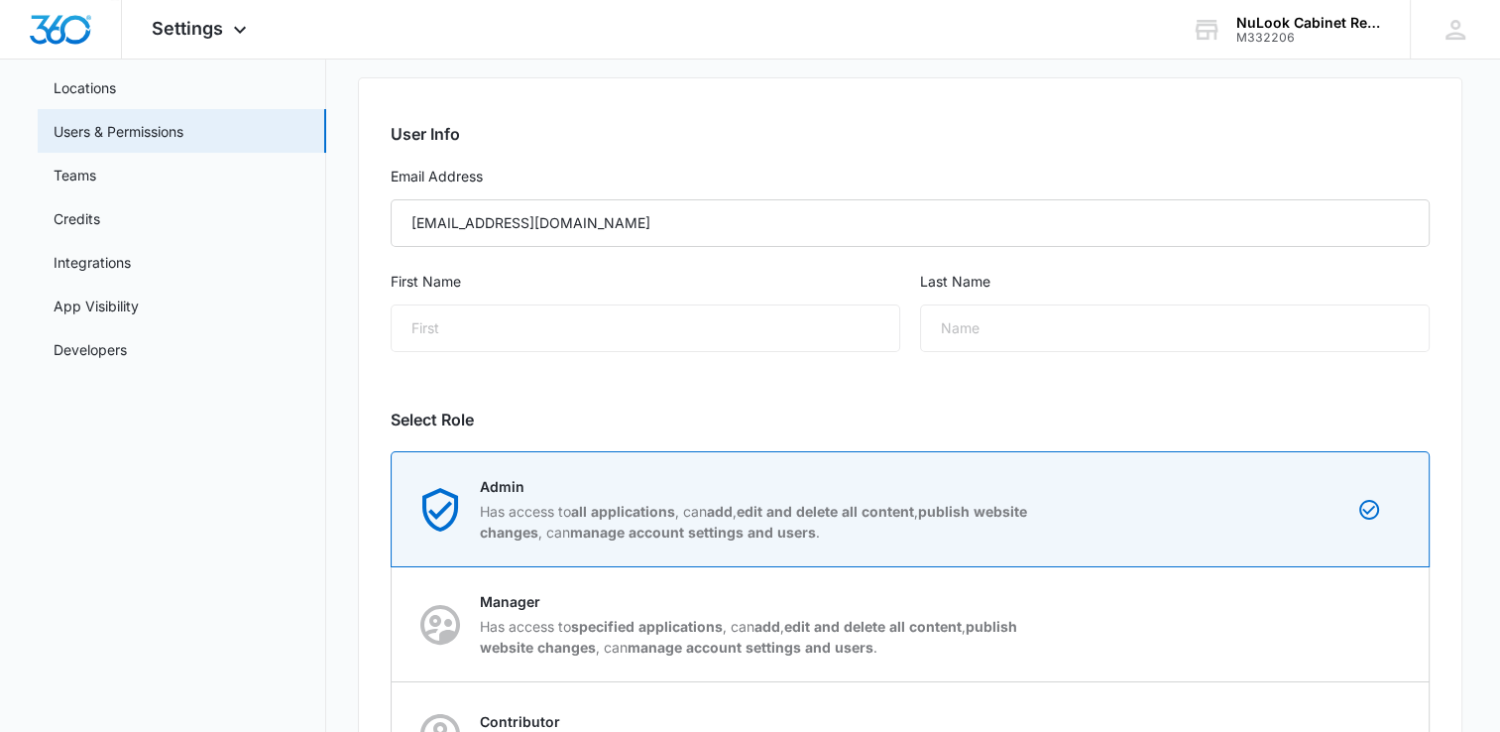
click at [1027, 333] on div "Name" at bounding box center [1175, 328] width 510 height 48
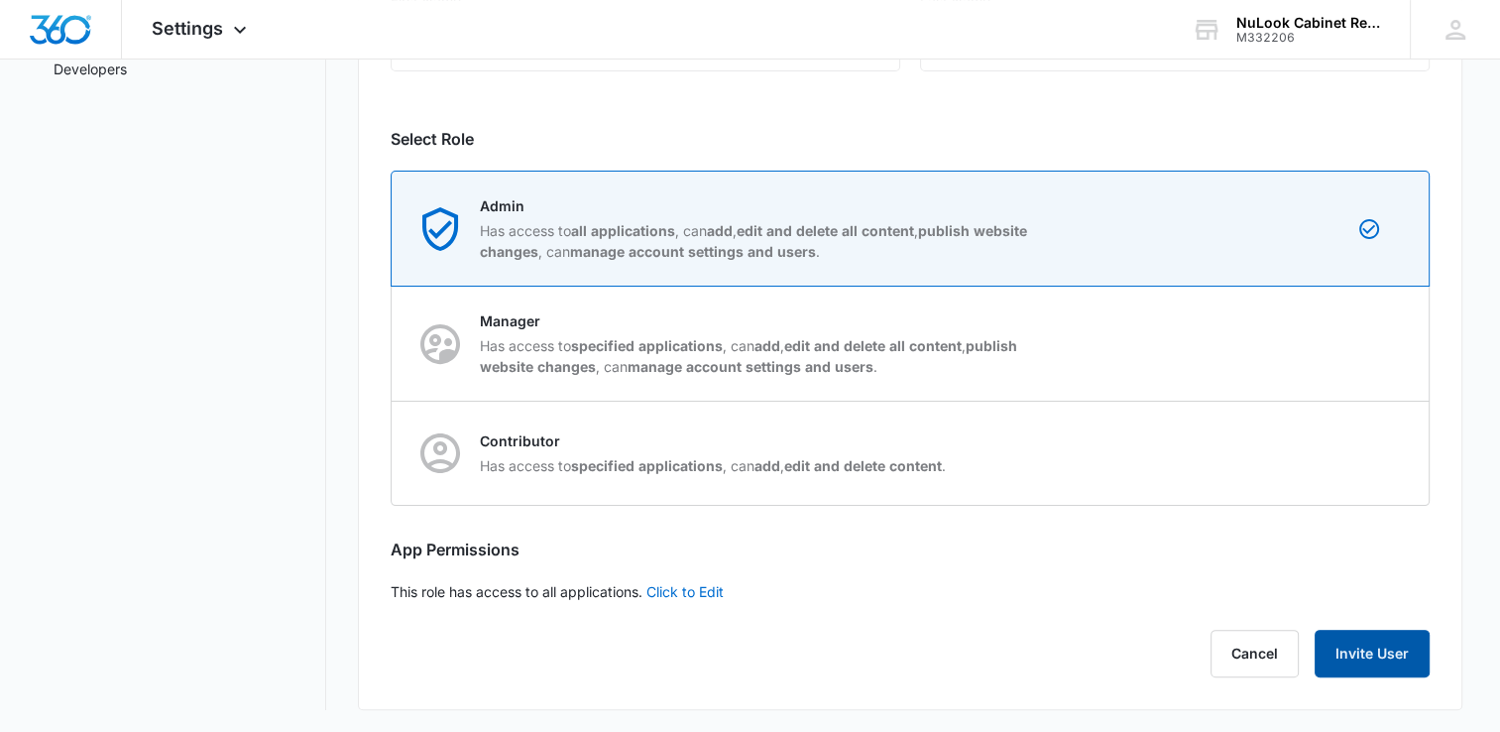
click at [1361, 656] on button "Invite User" at bounding box center [1371, 653] width 115 height 48
